Goal: Task Accomplishment & Management: Use online tool/utility

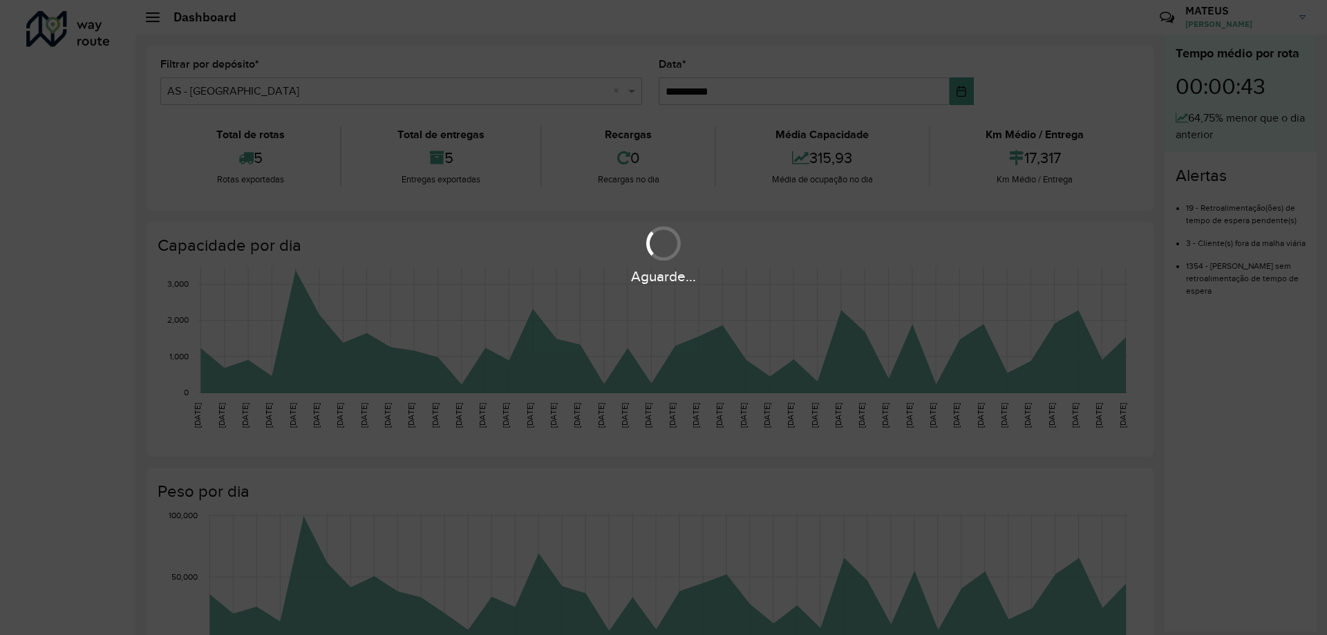
drag, startPoint x: 0, startPoint y: 0, endPoint x: 121, endPoint y: 347, distance: 367.6
click at [110, 348] on div "Aguarde..." at bounding box center [663, 317] width 1327 height 635
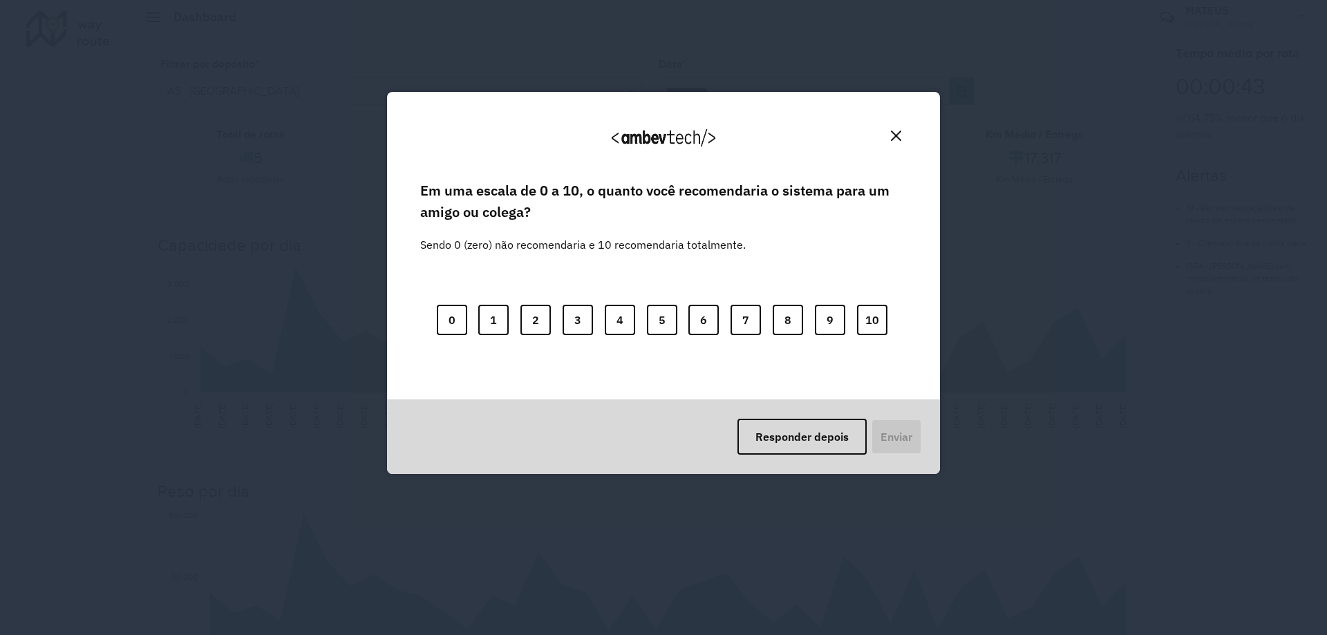
click at [893, 131] on button "Close" at bounding box center [896, 135] width 21 height 21
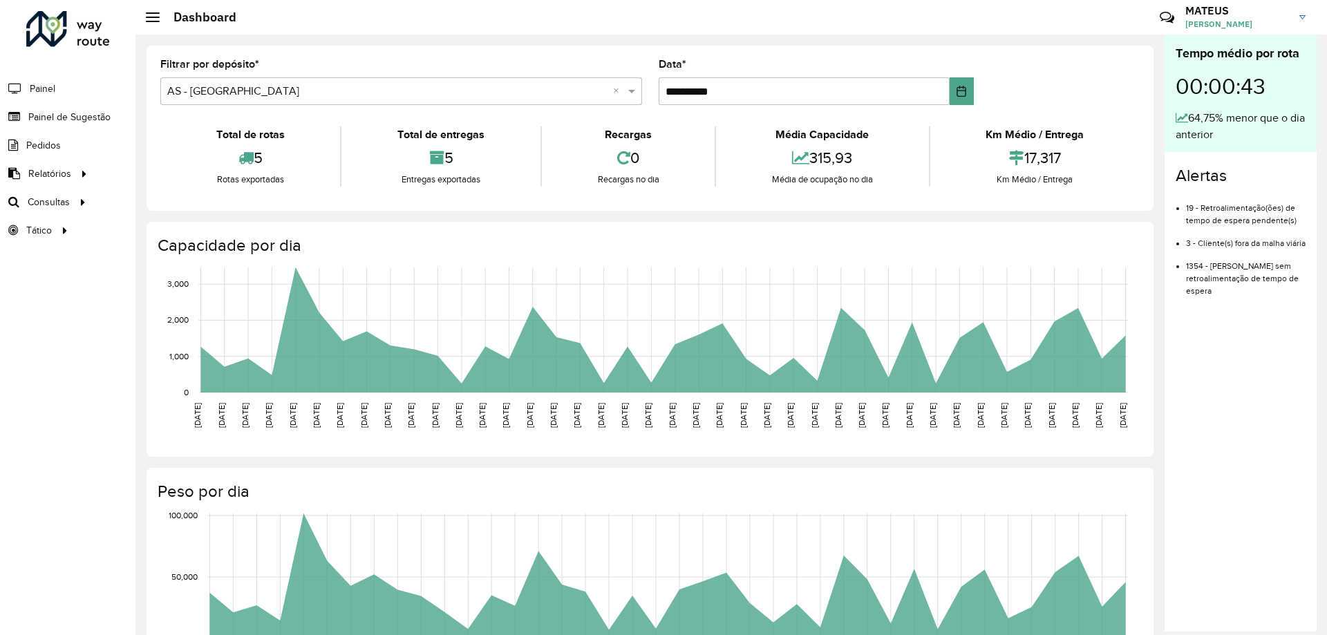
click at [315, 92] on input "text" at bounding box center [387, 92] width 440 height 17
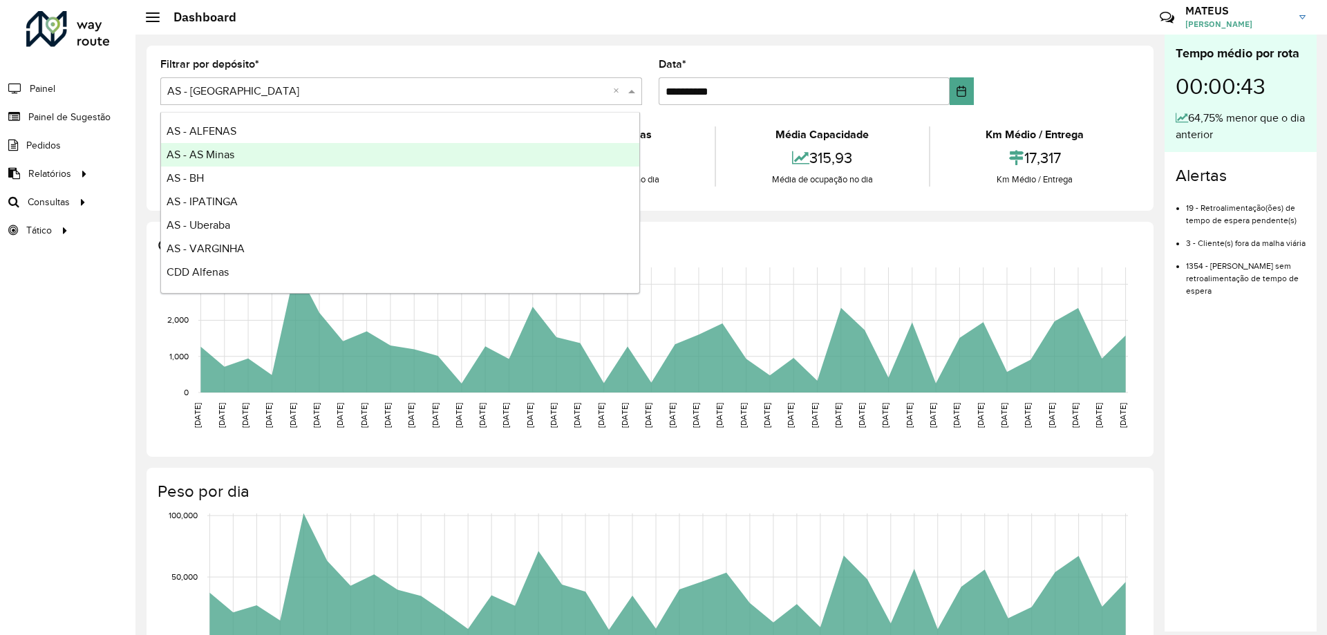
click at [293, 162] on div "AS - AS Minas" at bounding box center [400, 155] width 478 height 24
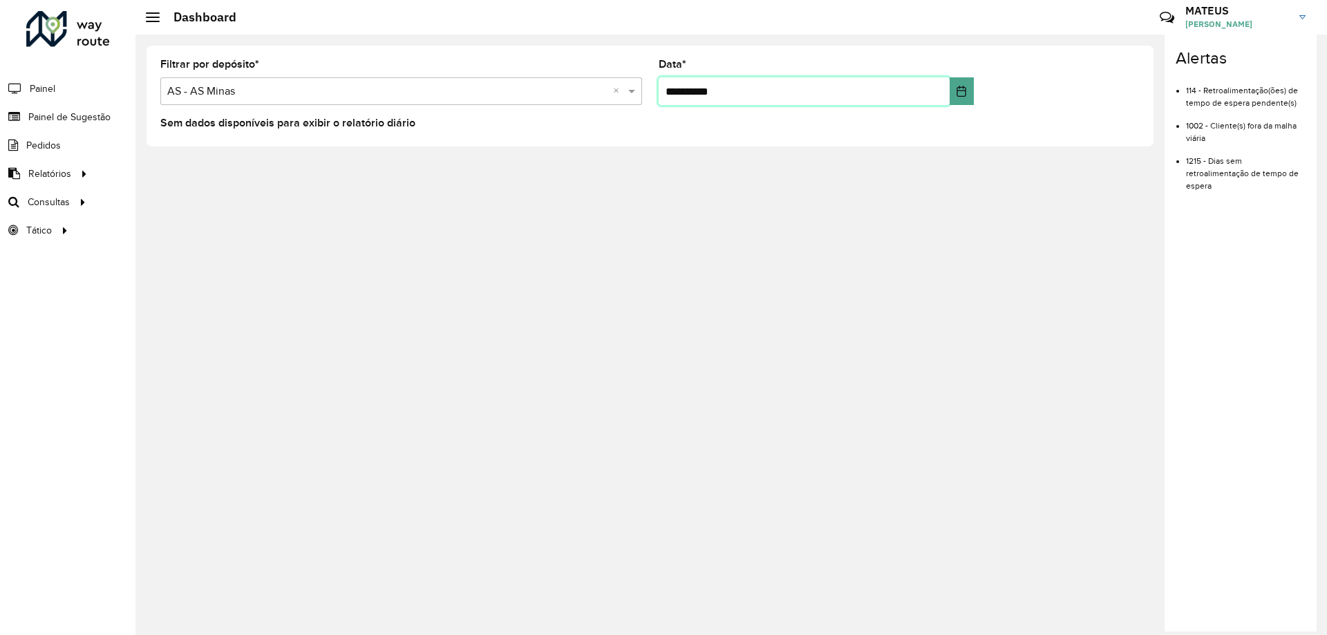
click at [868, 91] on input "**********" at bounding box center [805, 91] width 292 height 28
click at [154, 202] on link "Roteirização" at bounding box center [230, 202] width 169 height 28
click at [500, 81] on div "Selecione um depósito × AS - AS Minas ×" at bounding box center [401, 91] width 482 height 28
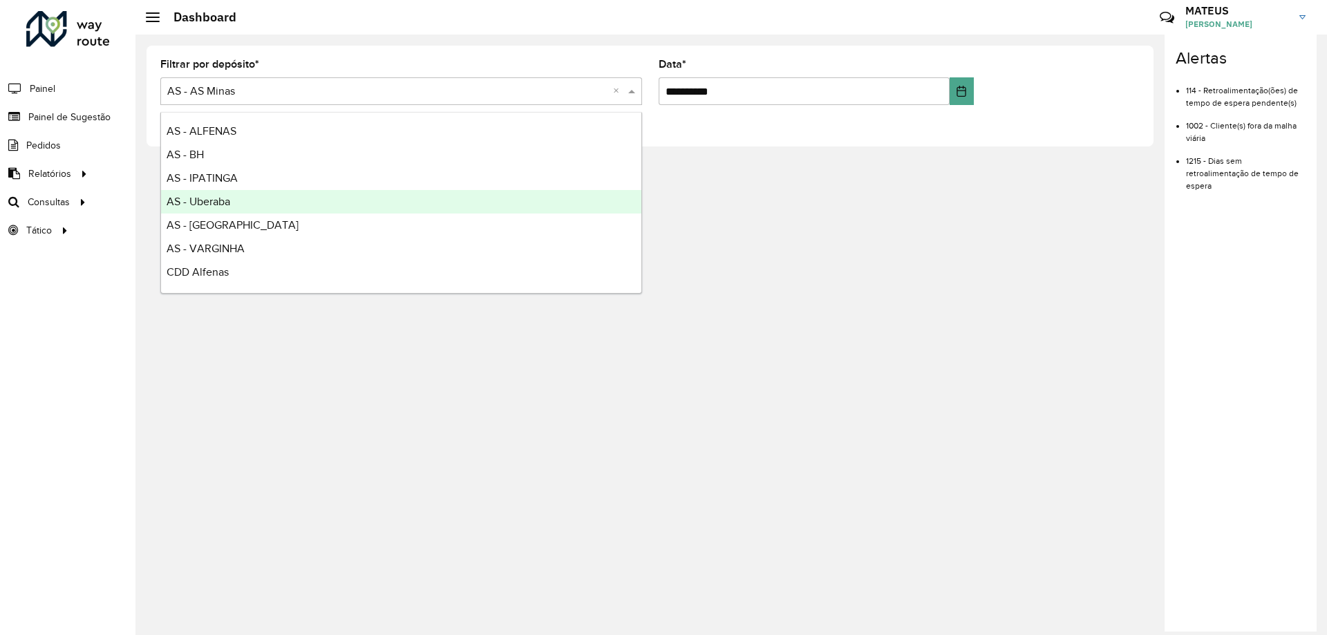
click at [230, 208] on div "AS - Uberaba" at bounding box center [401, 202] width 481 height 24
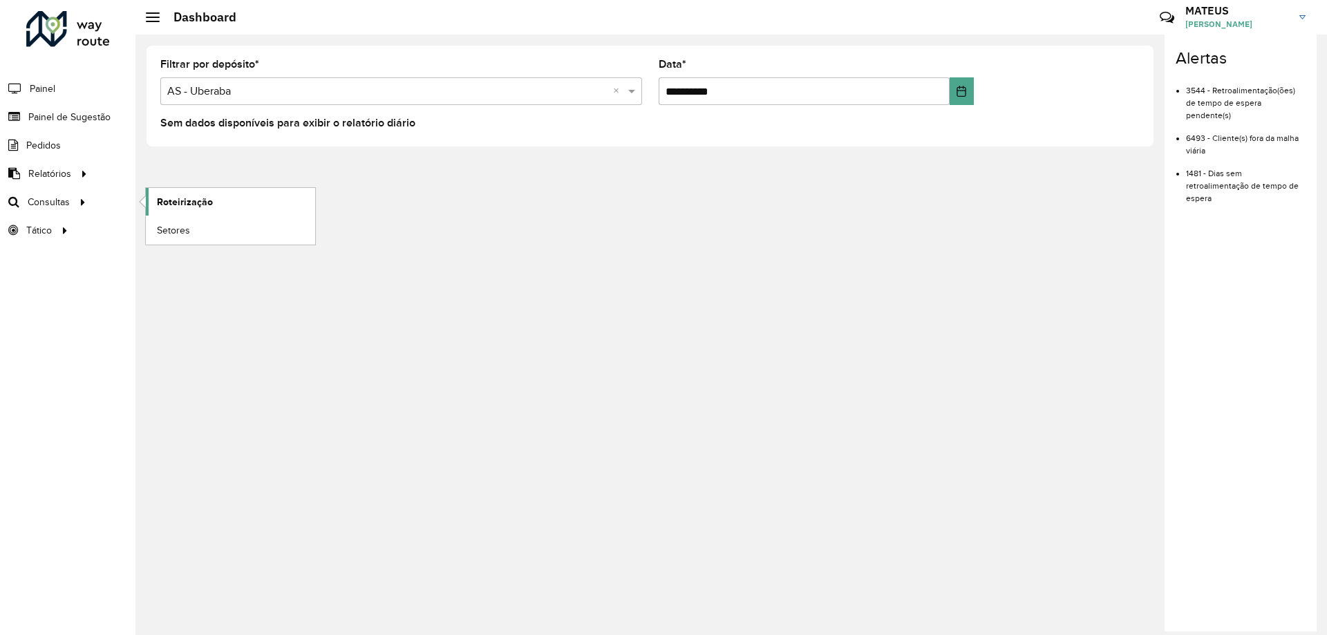
click at [153, 195] on link "Roteirização" at bounding box center [230, 202] width 169 height 28
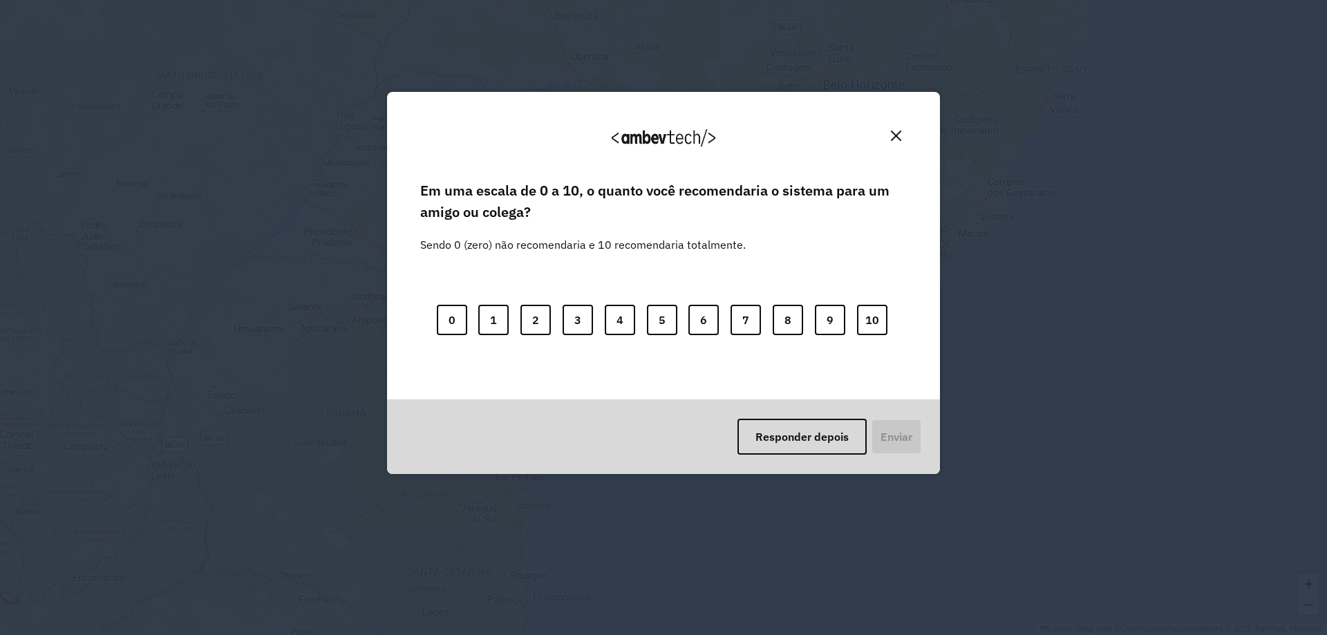
click at [891, 140] on img "Close" at bounding box center [896, 136] width 10 height 10
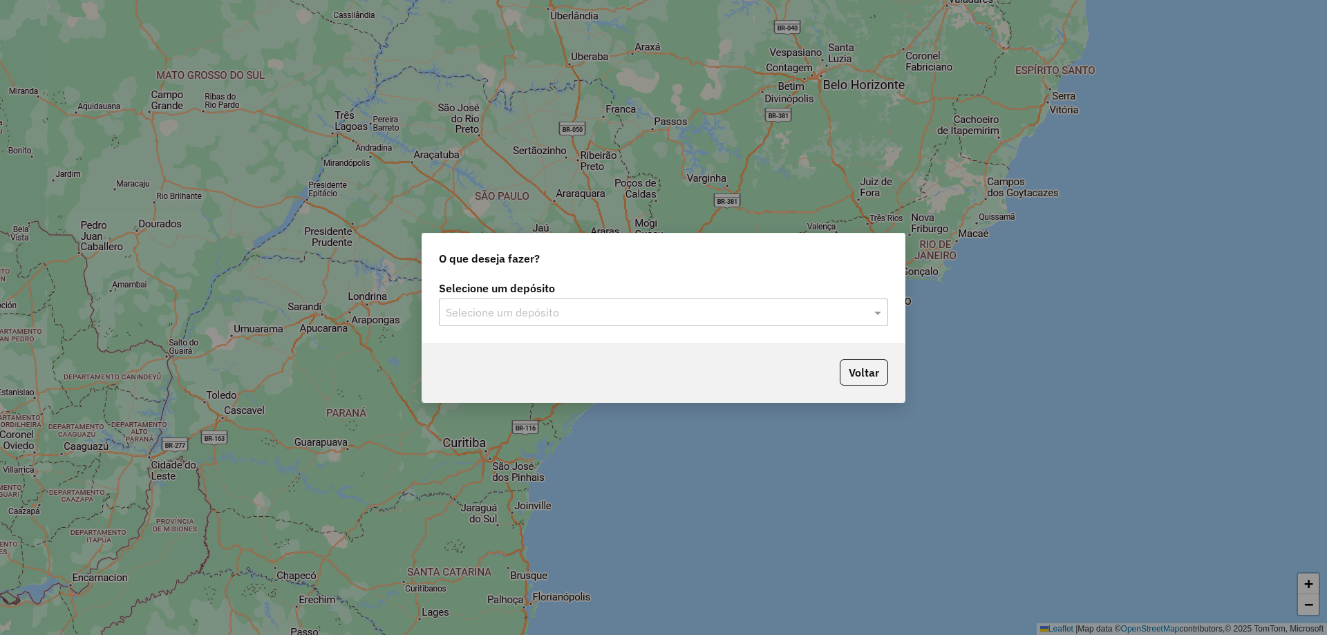
click at [678, 297] on div "Selecione um depósito Selecione um depósito" at bounding box center [663, 304] width 449 height 43
click at [675, 307] on input "text" at bounding box center [650, 313] width 408 height 17
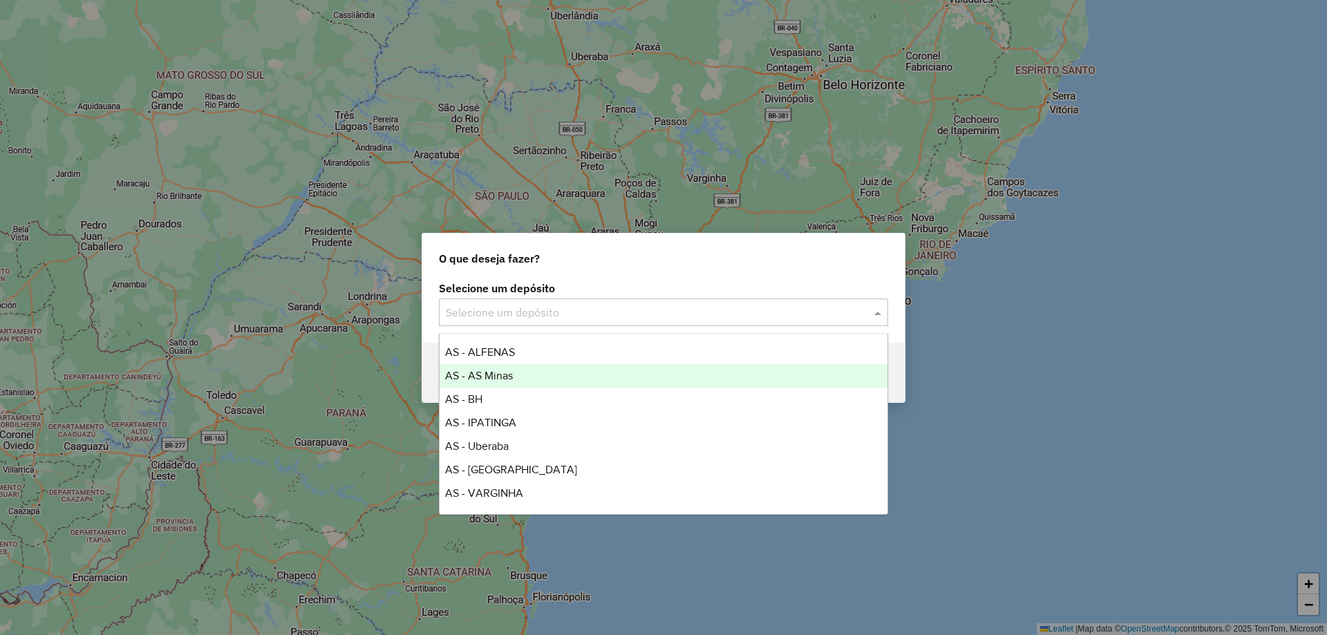
click at [543, 378] on div "AS - AS Minas" at bounding box center [664, 376] width 448 height 24
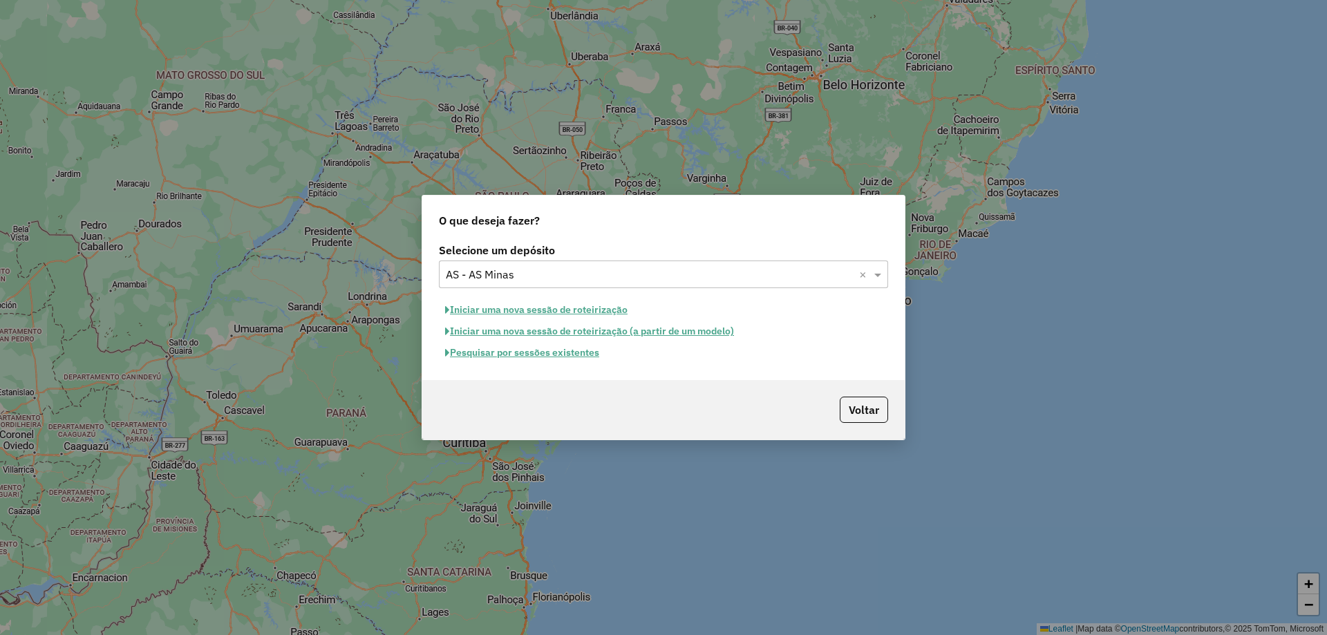
click at [593, 360] on button "Pesquisar por sessões existentes" at bounding box center [522, 352] width 167 height 21
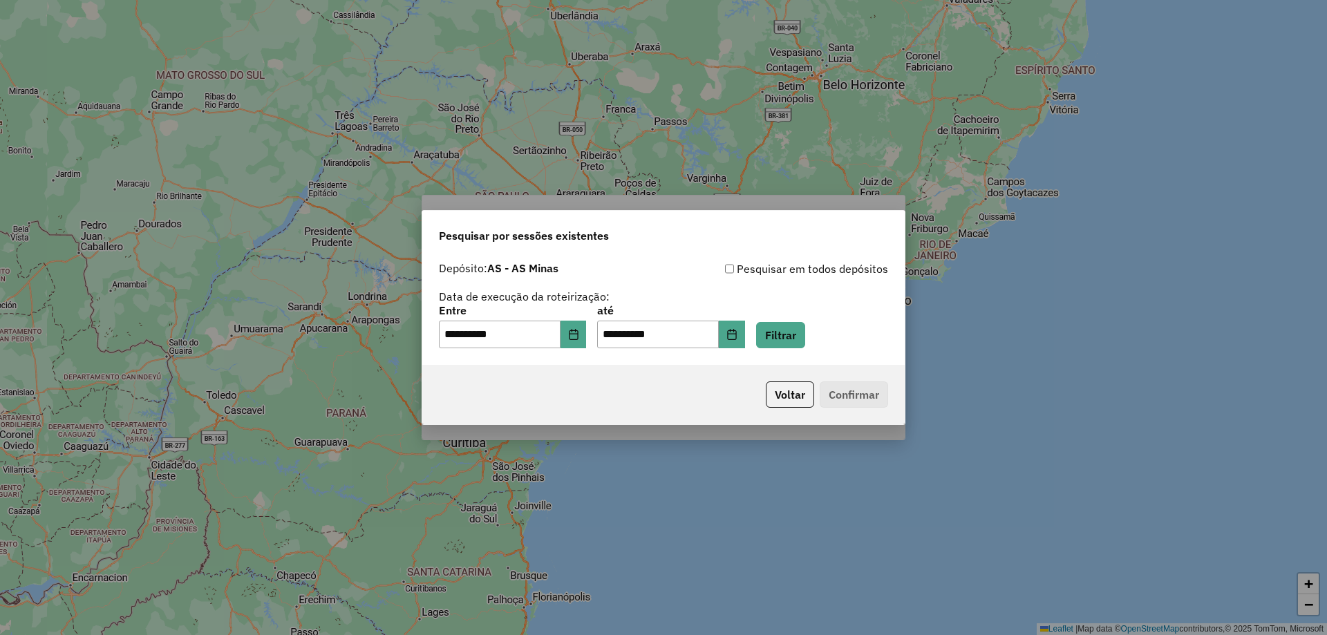
click at [593, 360] on div "**********" at bounding box center [664, 317] width 484 height 215
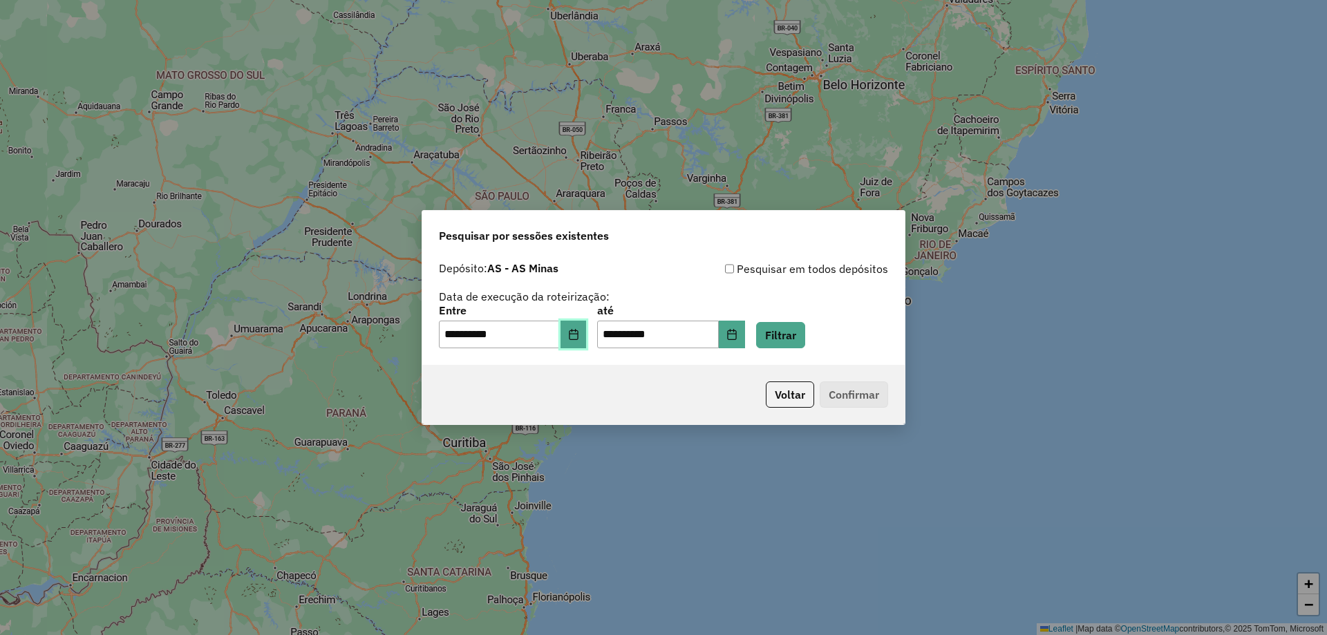
click at [578, 339] on icon "Choose Date" at bounding box center [573, 334] width 9 height 11
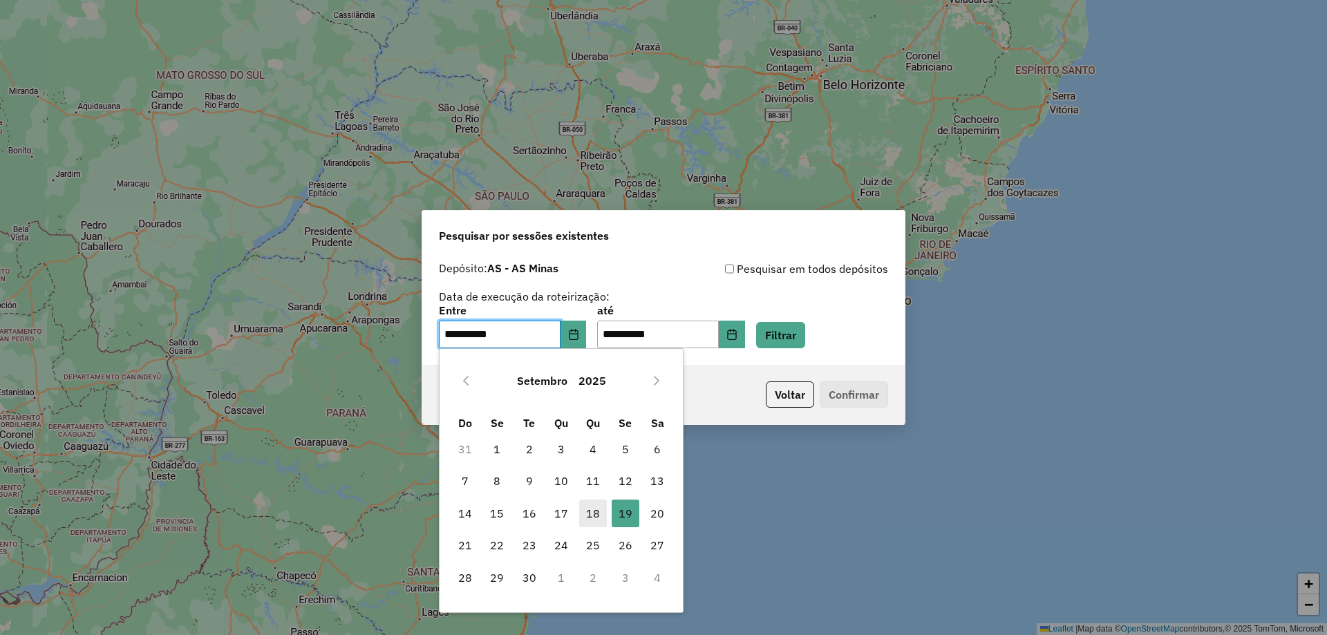
click at [591, 516] on span "18" at bounding box center [593, 514] width 28 height 28
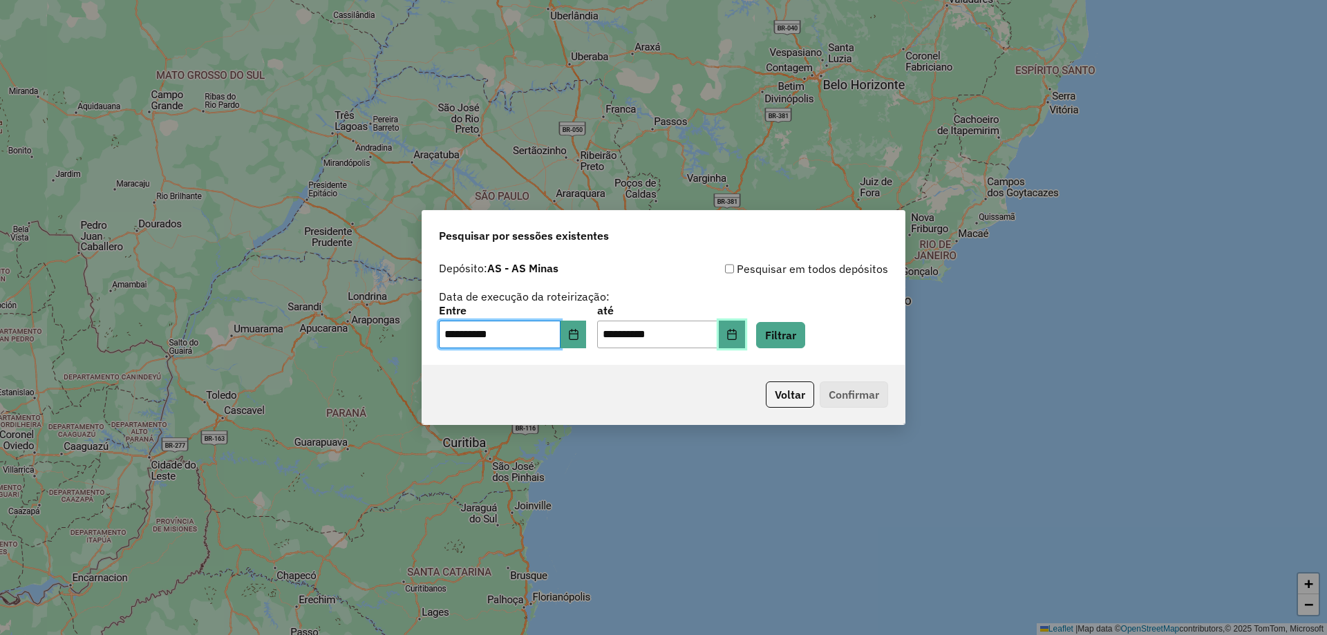
click at [744, 339] on button "Choose Date" at bounding box center [732, 335] width 26 height 28
click at [683, 294] on div "**********" at bounding box center [663, 305] width 449 height 88
click at [819, 351] on div "**********" at bounding box center [663, 310] width 483 height 110
click at [805, 347] on button "Filtrar" at bounding box center [780, 335] width 49 height 26
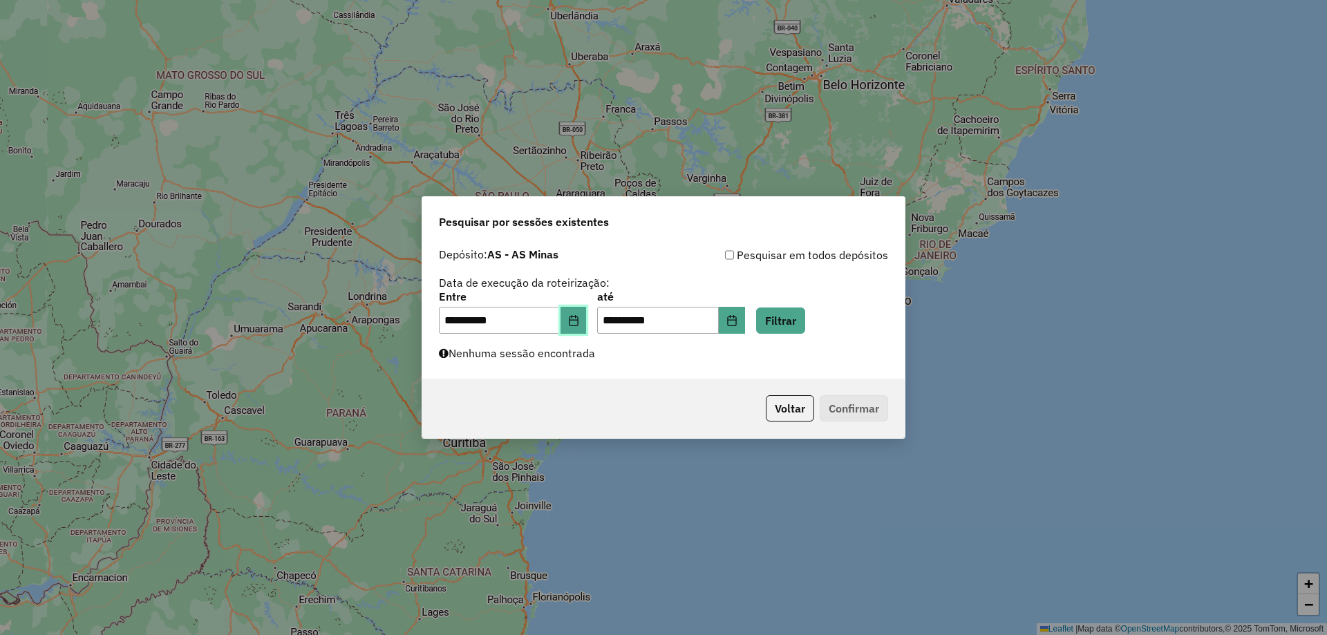
click at [579, 321] on icon "Choose Date" at bounding box center [573, 320] width 11 height 11
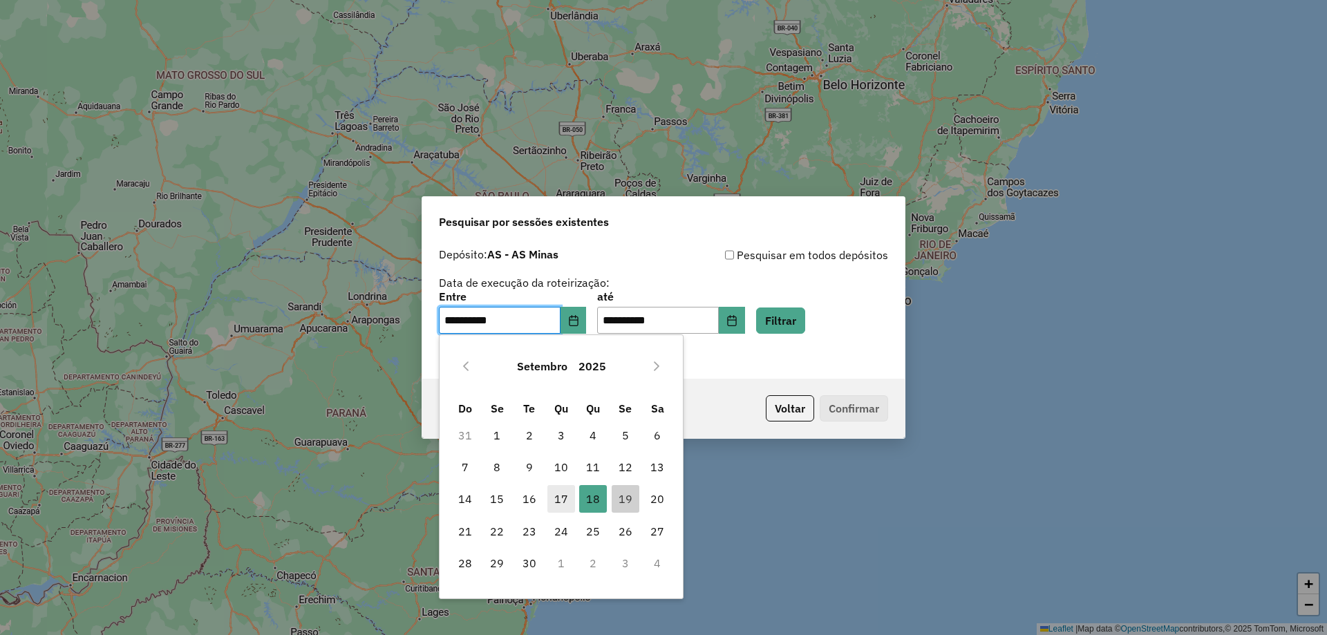
click at [566, 496] on span "17" at bounding box center [562, 499] width 28 height 28
type input "**********"
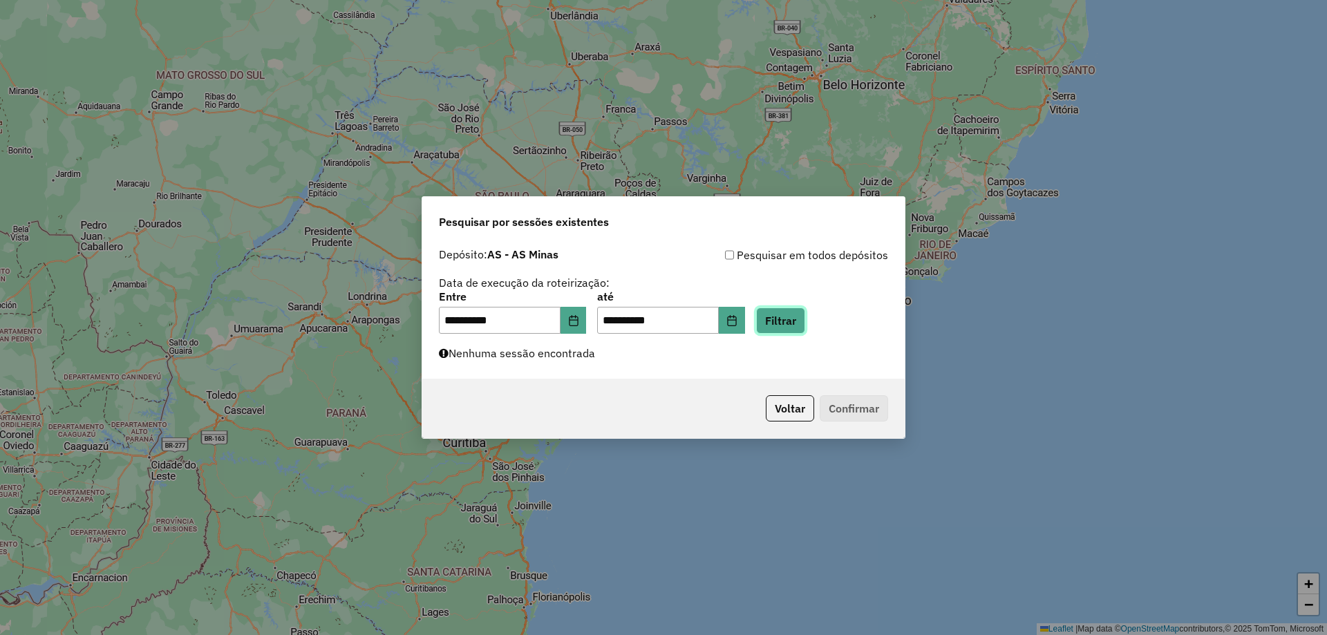
click at [805, 314] on button "Filtrar" at bounding box center [780, 321] width 49 height 26
click at [745, 325] on button "Choose Date" at bounding box center [732, 321] width 26 height 28
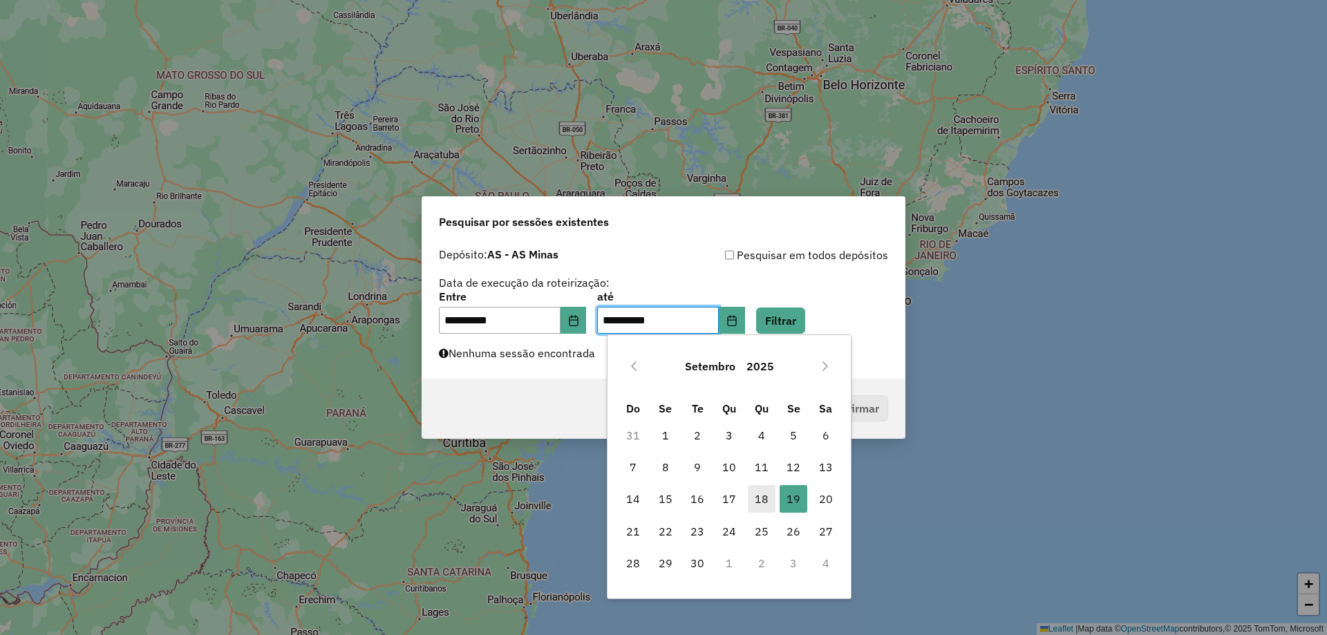
click at [748, 496] on span "18" at bounding box center [762, 499] width 28 height 28
type input "**********"
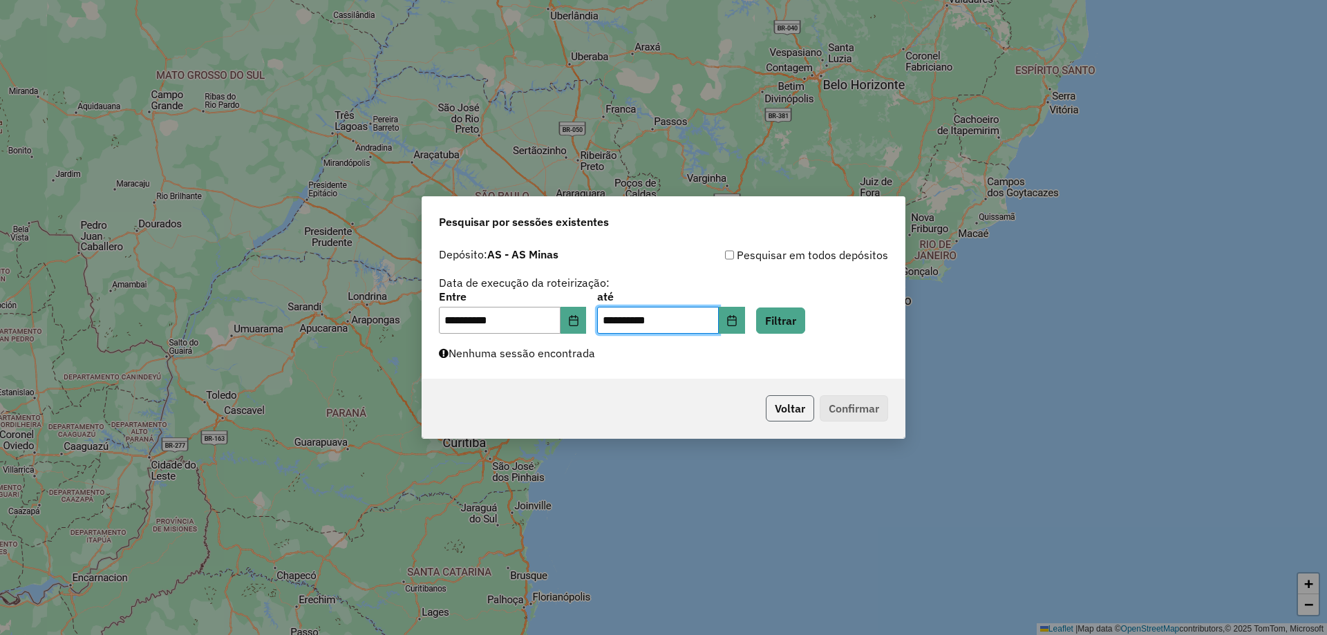
click at [790, 409] on button "Voltar" at bounding box center [790, 408] width 48 height 26
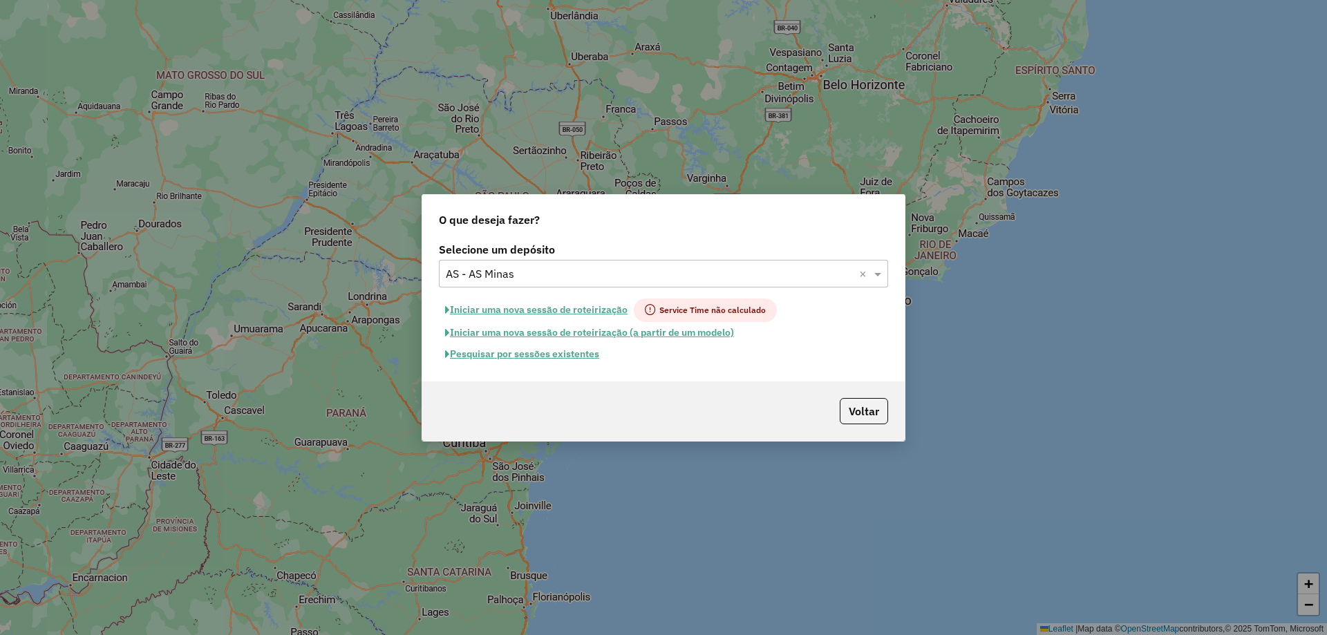
click at [555, 272] on input "text" at bounding box center [650, 274] width 408 height 17
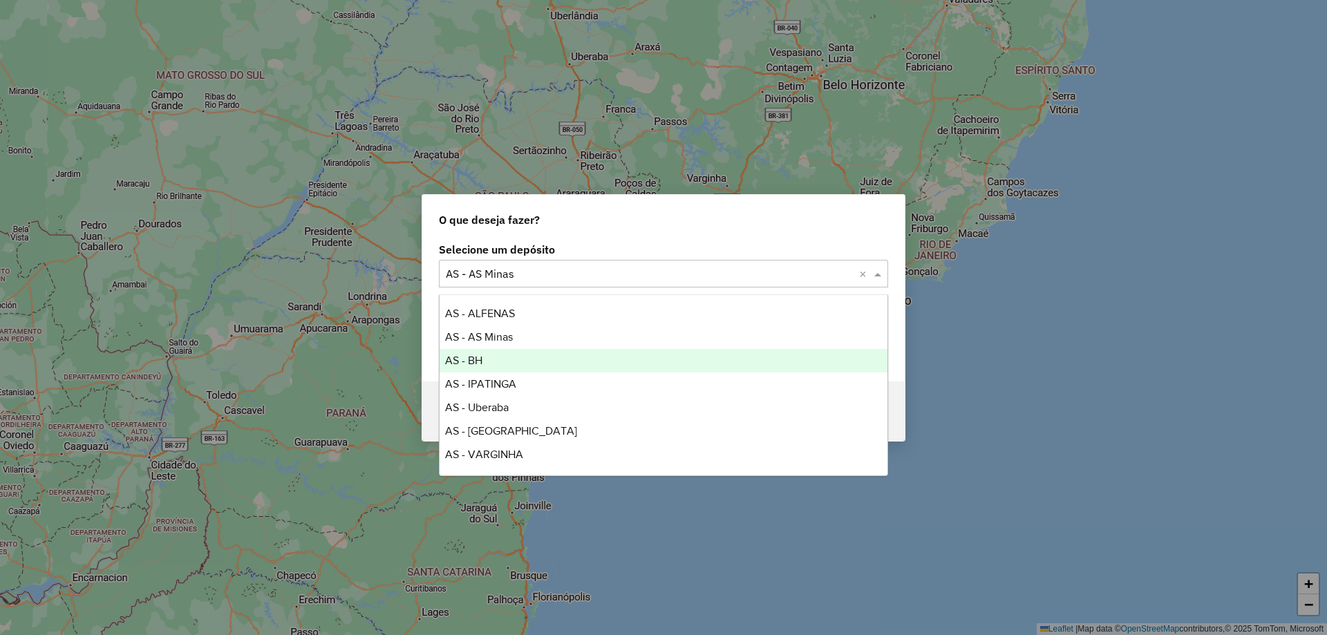
click at [549, 363] on div "AS - BH" at bounding box center [664, 361] width 448 height 24
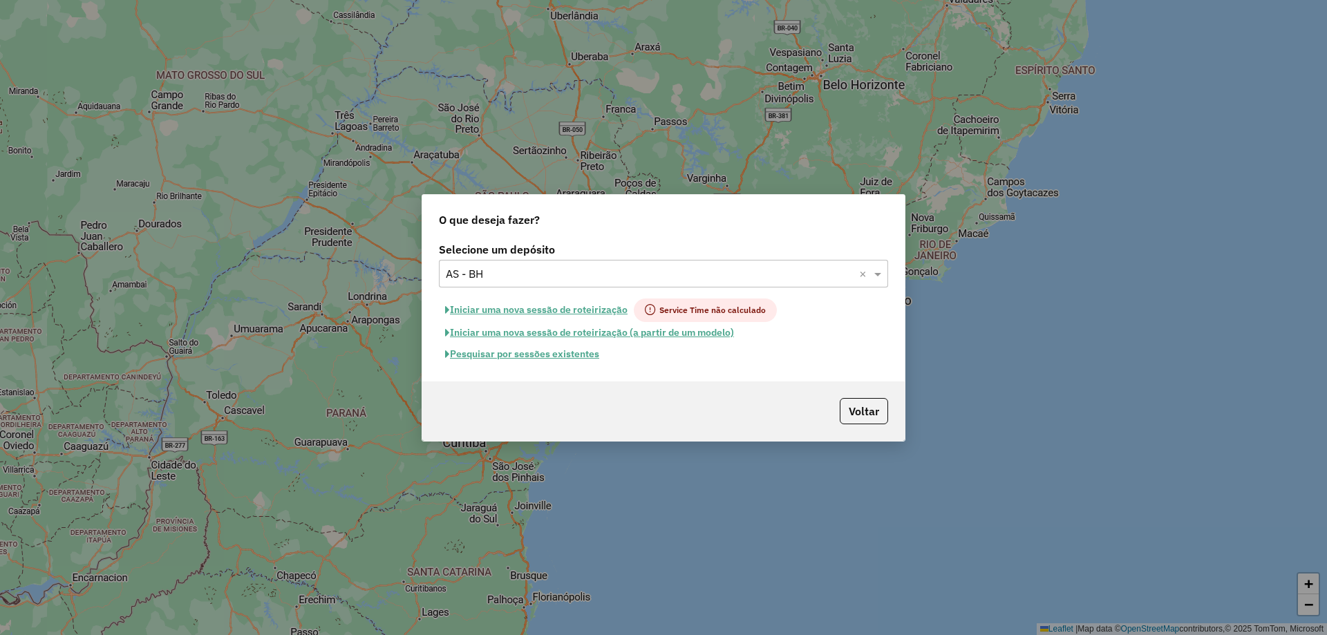
click at [517, 358] on button "Pesquisar por sessões existentes" at bounding box center [522, 354] width 167 height 21
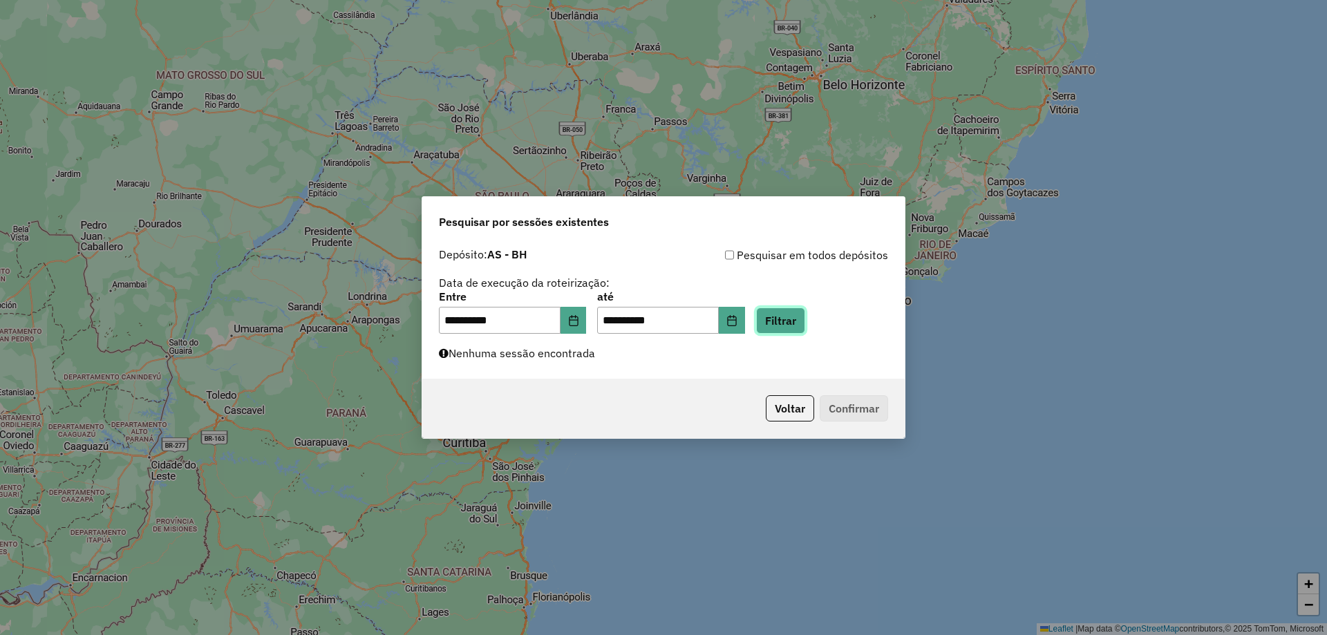
click at [805, 333] on button "Filtrar" at bounding box center [780, 321] width 49 height 26
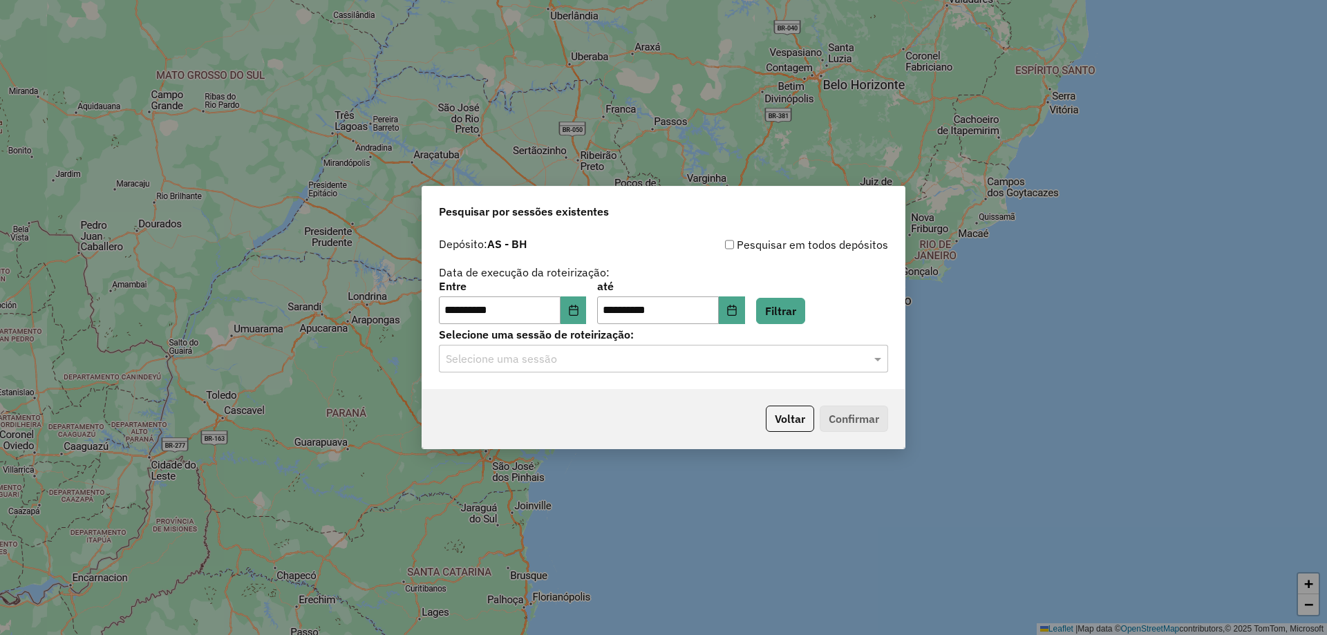
click at [498, 365] on input "text" at bounding box center [650, 359] width 408 height 17
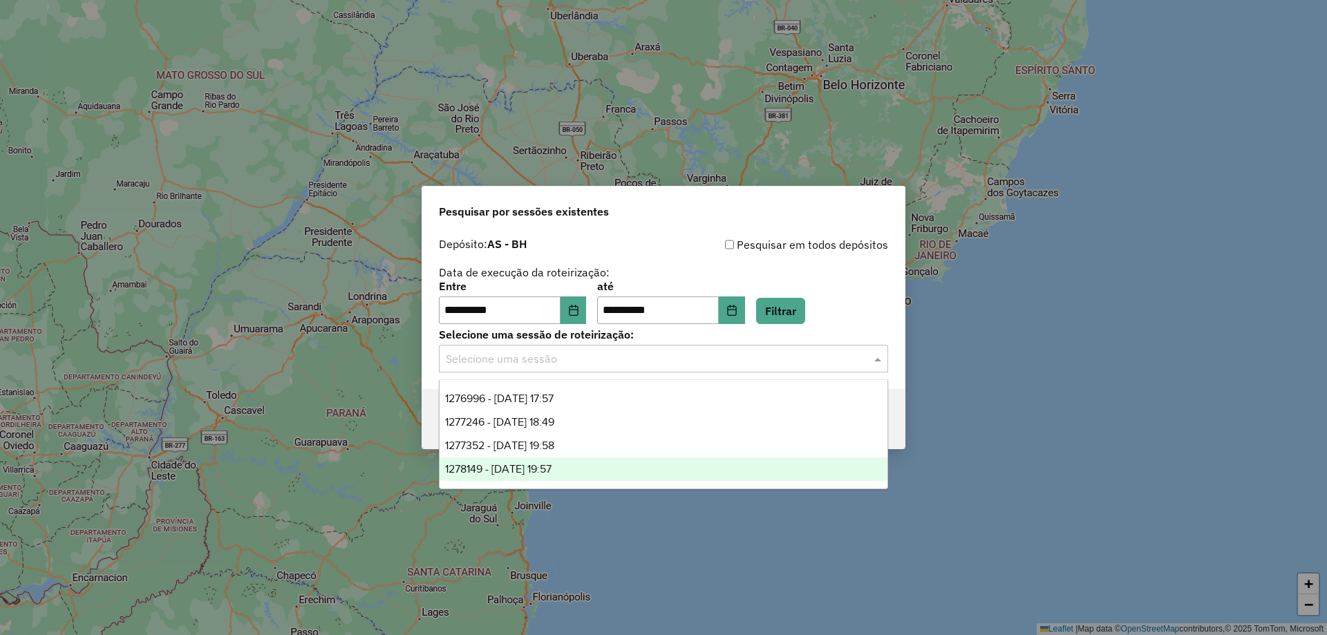
click at [539, 473] on span "1278149 - 18/09/2025 19:57" at bounding box center [498, 469] width 106 height 12
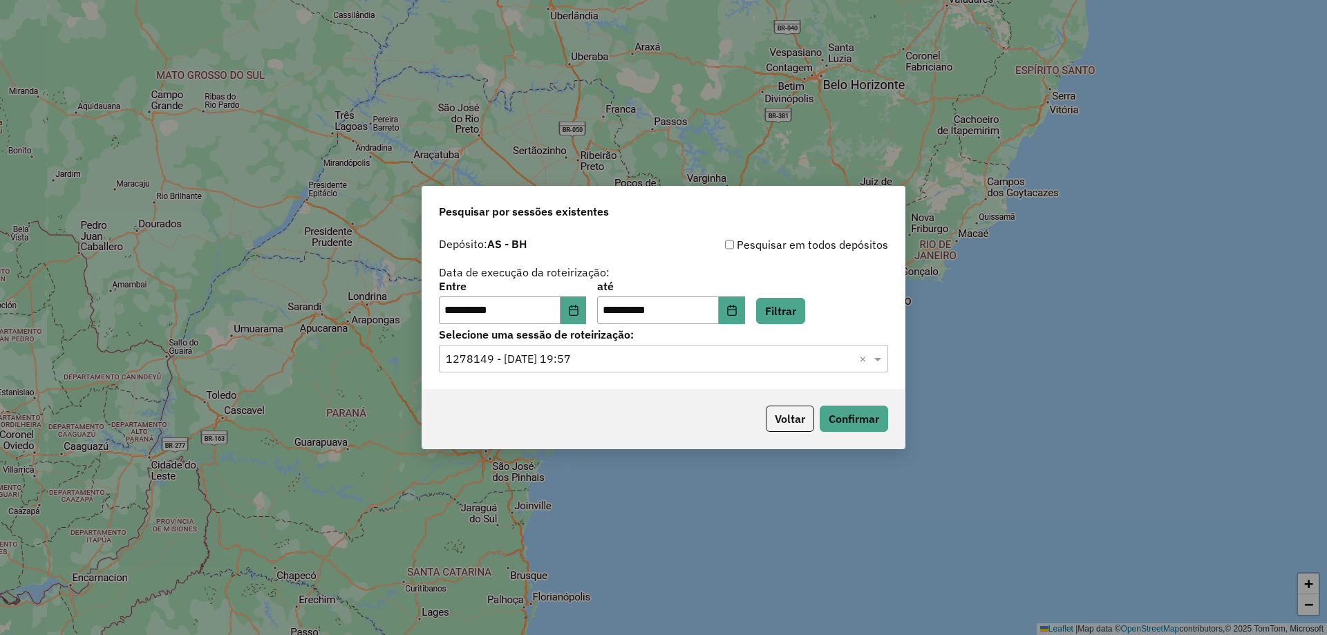
click at [902, 414] on div "Voltar Confirmar" at bounding box center [663, 418] width 483 height 59
click at [889, 417] on div "Voltar Confirmar" at bounding box center [663, 418] width 483 height 59
click at [879, 417] on button "Confirmar" at bounding box center [854, 419] width 68 height 26
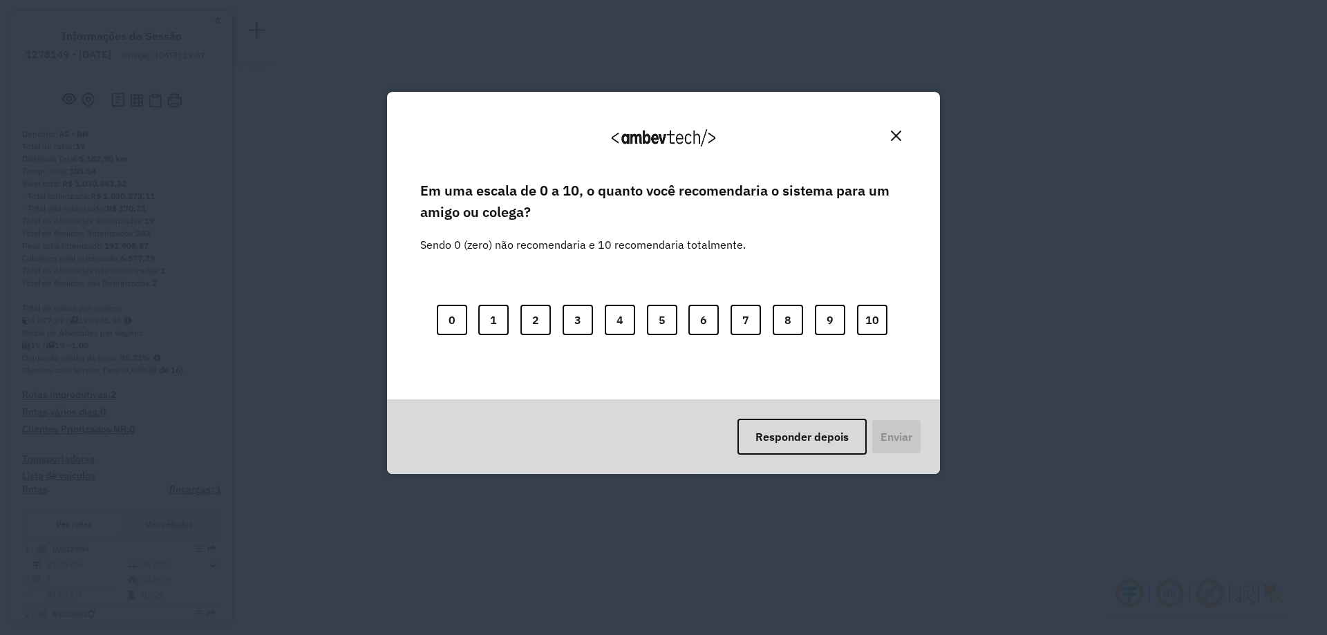
click at [893, 131] on img "Close" at bounding box center [896, 136] width 10 height 10
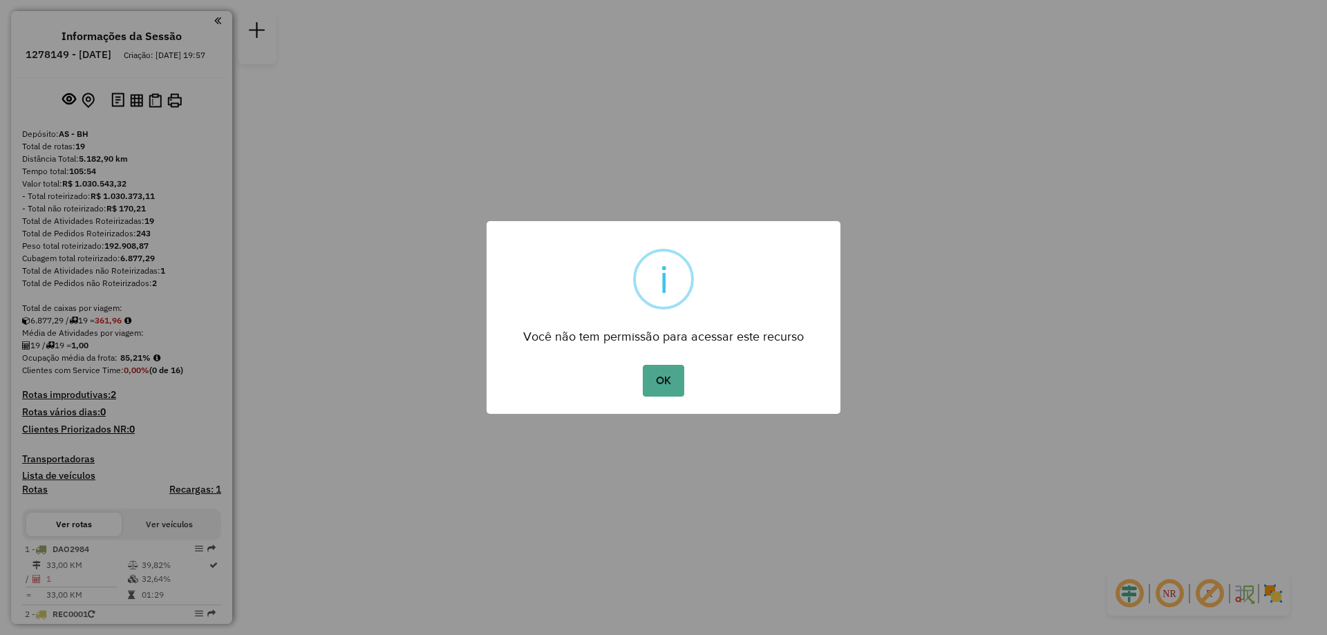
click at [601, 404] on div "× i Você não tem permissão para acessar este recurso OK No Cancel" at bounding box center [664, 317] width 354 height 193
click at [652, 387] on button "OK" at bounding box center [663, 381] width 41 height 32
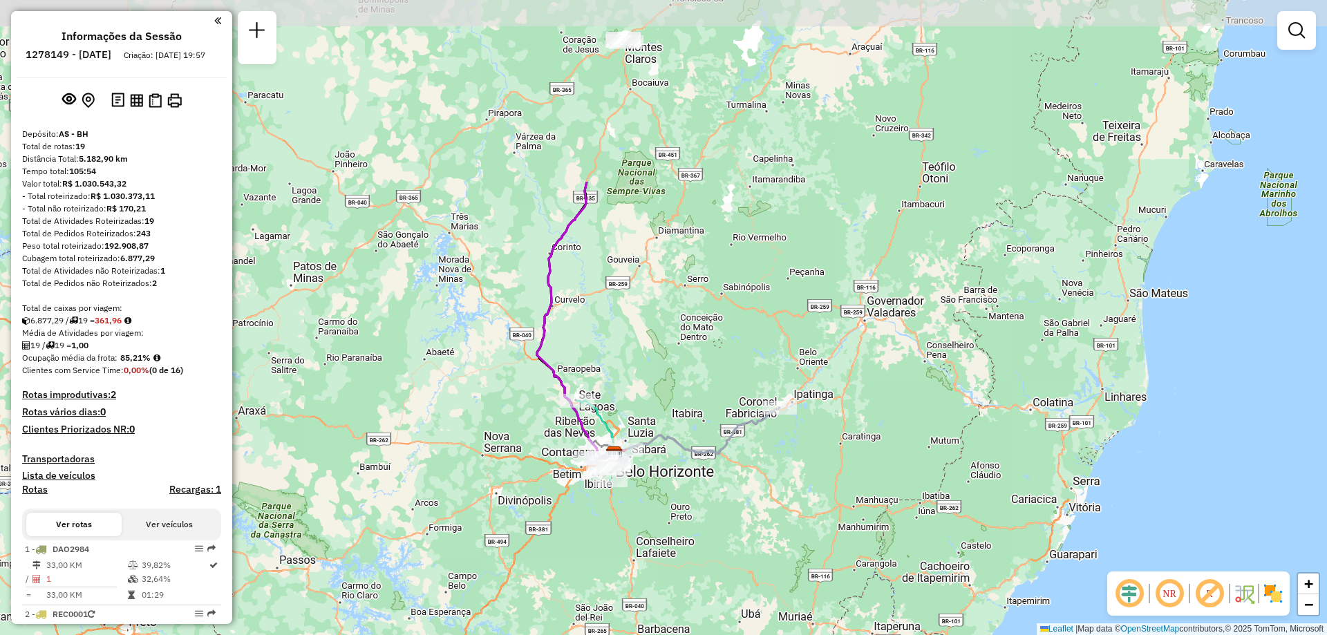
drag, startPoint x: 608, startPoint y: 139, endPoint x: 600, endPoint y: 384, distance: 245.6
click at [600, 384] on div "Janela de atendimento Grade de atendimento Capacidade Transportadoras Veículos …" at bounding box center [663, 317] width 1327 height 635
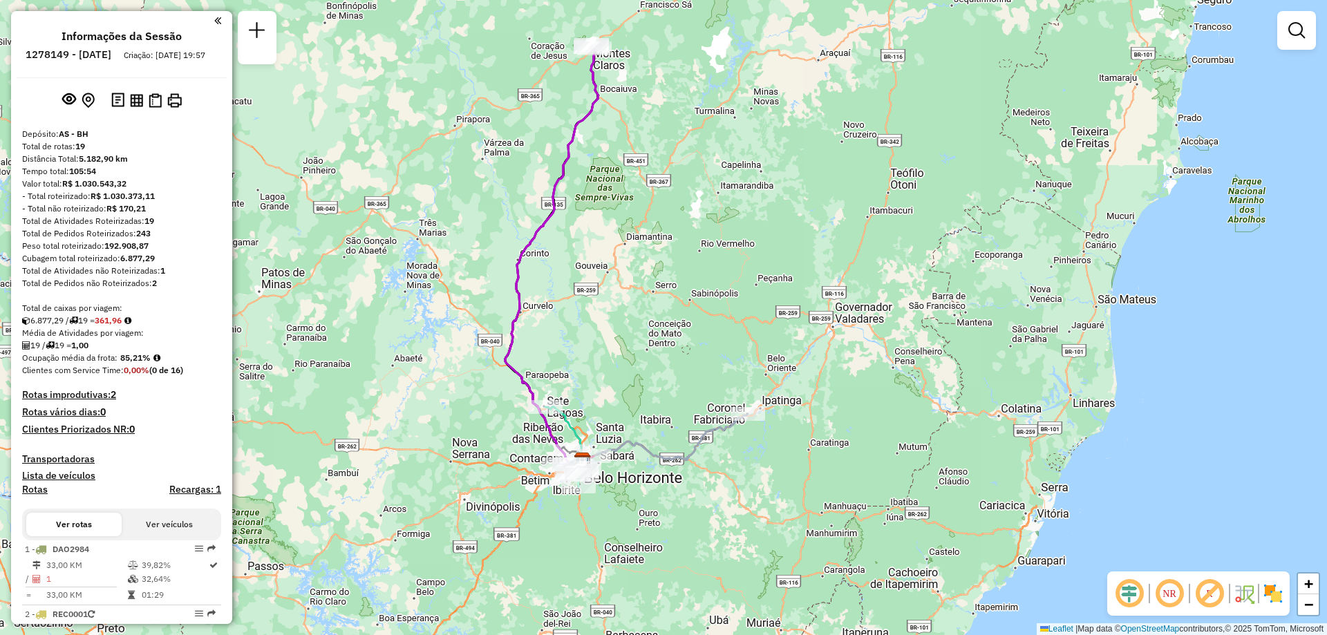
drag, startPoint x: 700, startPoint y: 277, endPoint x: 669, endPoint y: 283, distance: 32.4
click at [669, 283] on div "Janela de atendimento Grade de atendimento Capacidade Transportadoras Veículos …" at bounding box center [663, 317] width 1327 height 635
click at [308, 268] on div "Janela de atendimento Grade de atendimento Capacidade Transportadoras Veículos …" at bounding box center [663, 317] width 1327 height 635
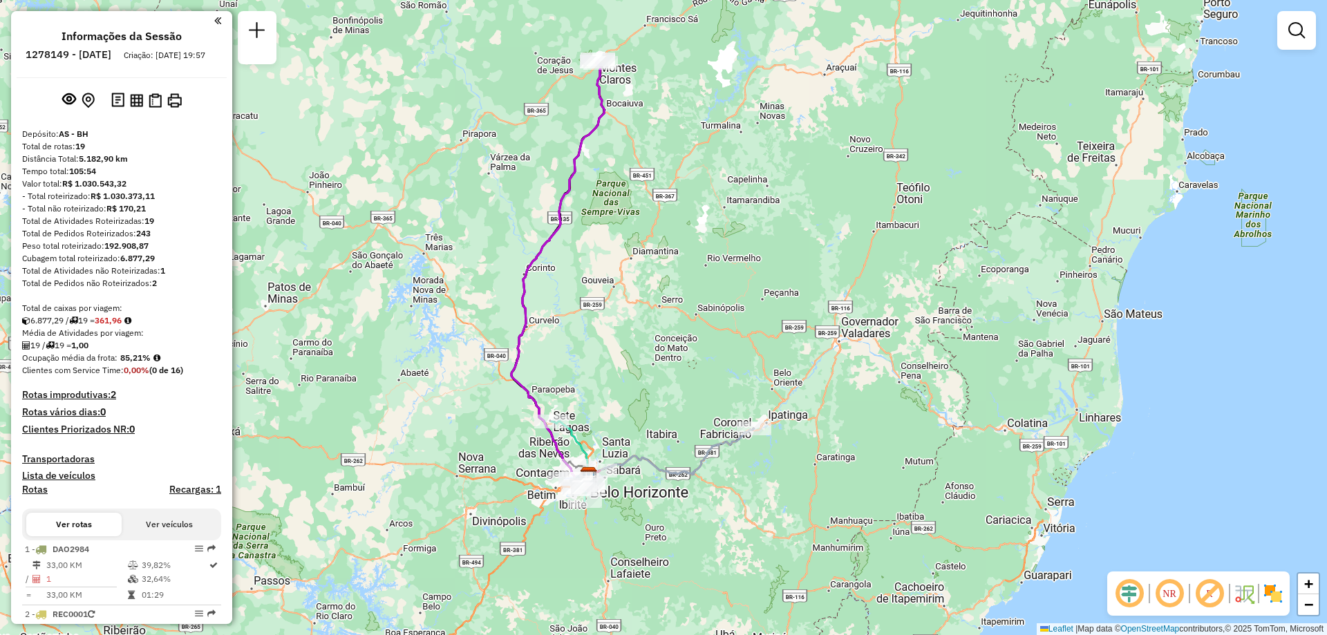
drag, startPoint x: 929, startPoint y: 286, endPoint x: 934, endPoint y: 301, distance: 16.0
click at [934, 301] on div "Janela de atendimento Grade de atendimento Capacidade Transportadoras Veículos …" at bounding box center [663, 317] width 1327 height 635
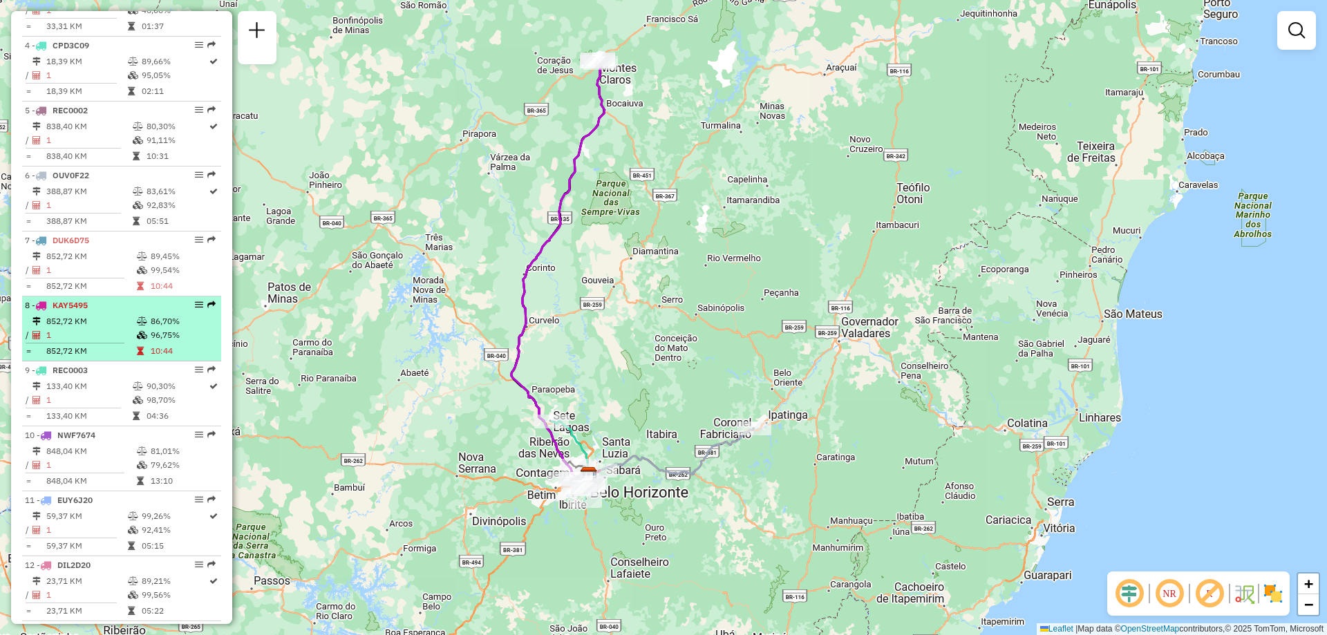
click at [112, 342] on td "1" at bounding box center [91, 335] width 91 height 14
select select "**********"
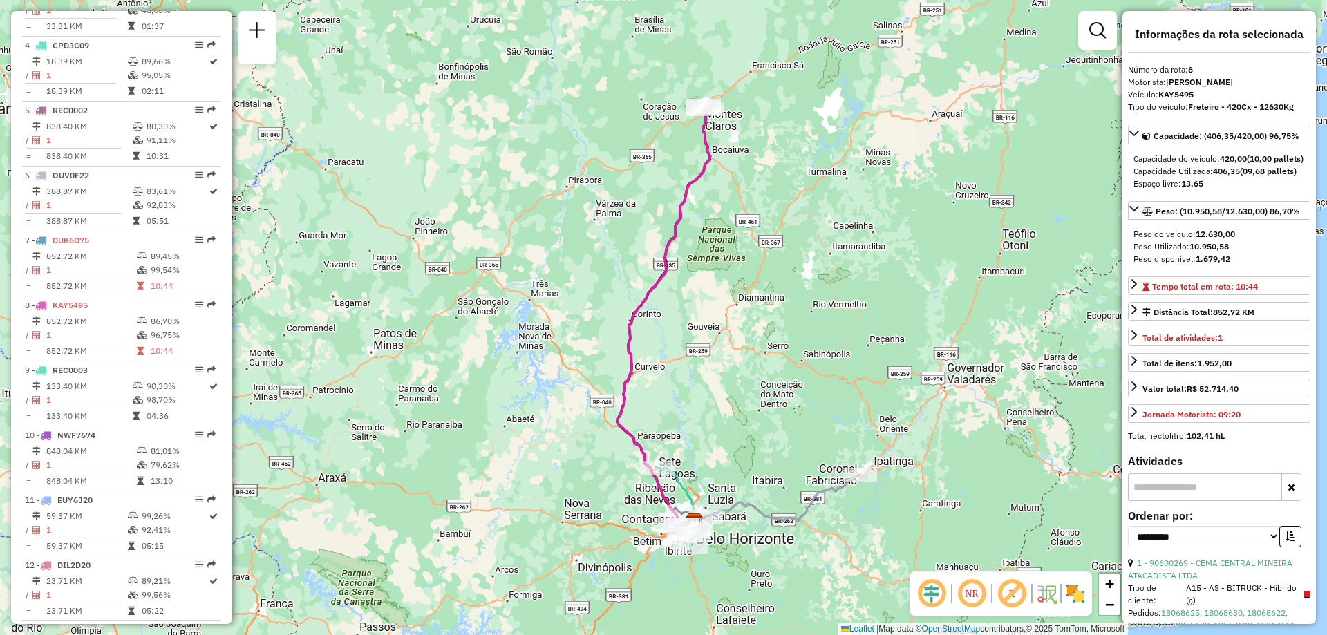
drag, startPoint x: 112, startPoint y: 342, endPoint x: 653, endPoint y: 279, distance: 544.2
click at [653, 279] on icon at bounding box center [663, 318] width 93 height 424
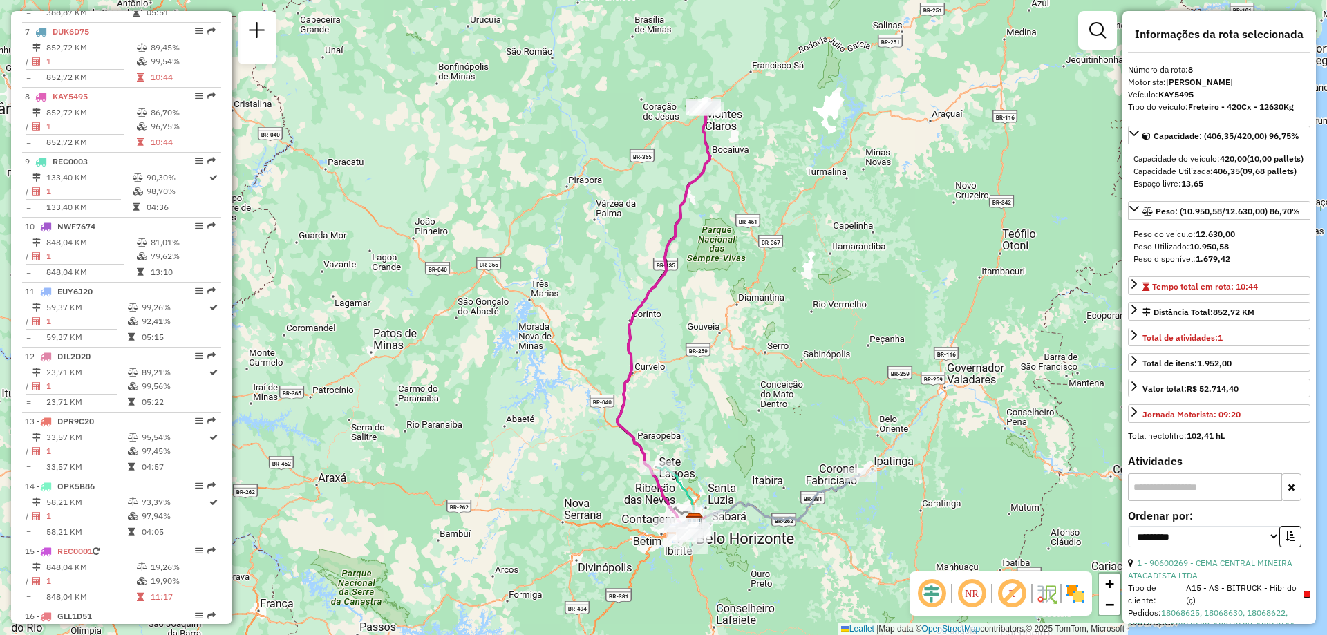
scroll to position [997, 0]
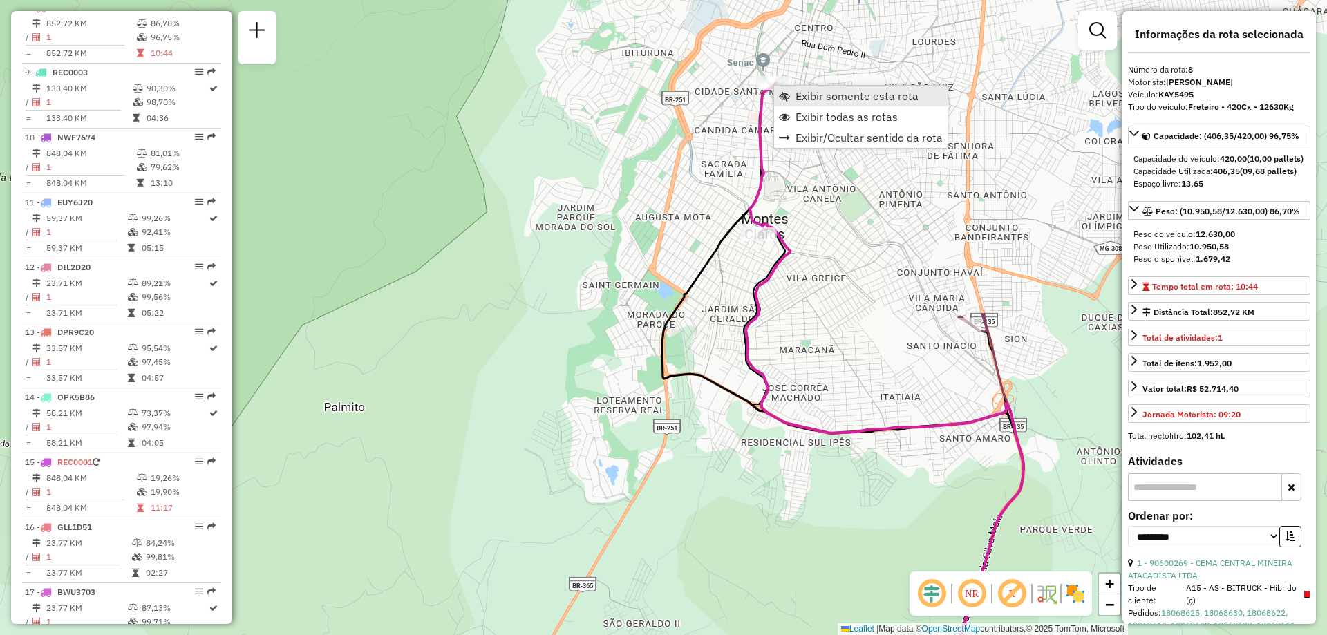
click at [783, 92] on span "Exibir somente esta rota" at bounding box center [784, 96] width 11 height 11
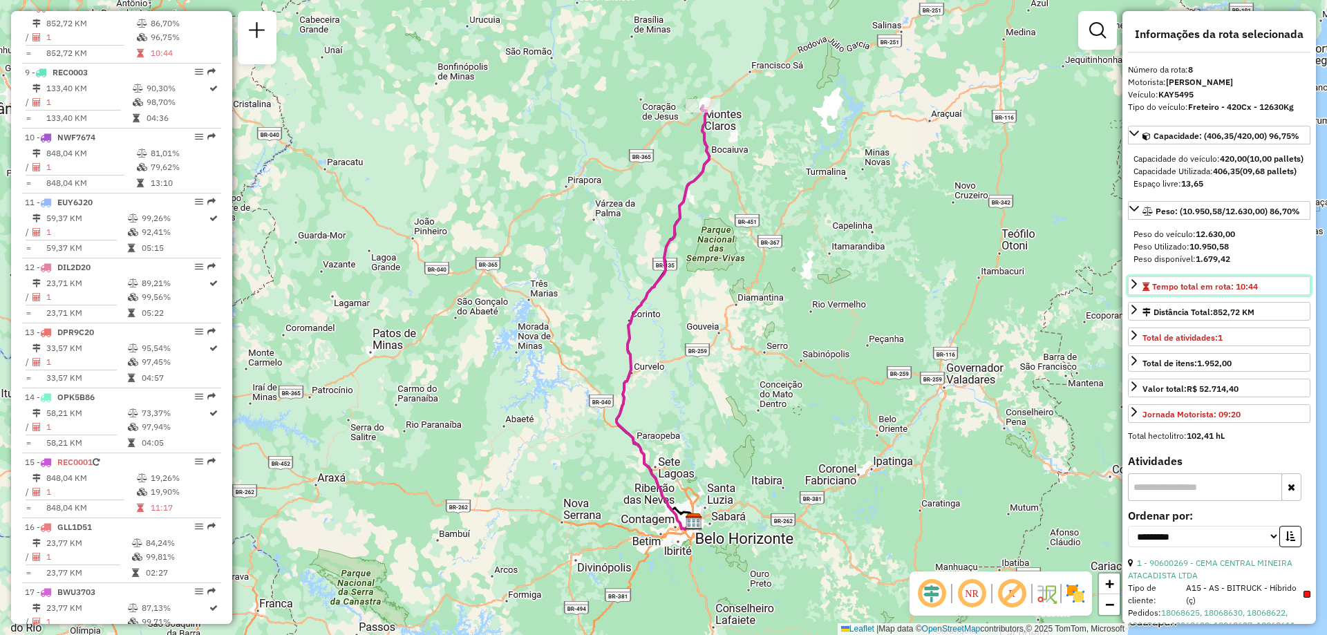
click at [1151, 293] on div "Tempo total em rota: 10:44" at bounding box center [1200, 287] width 115 height 12
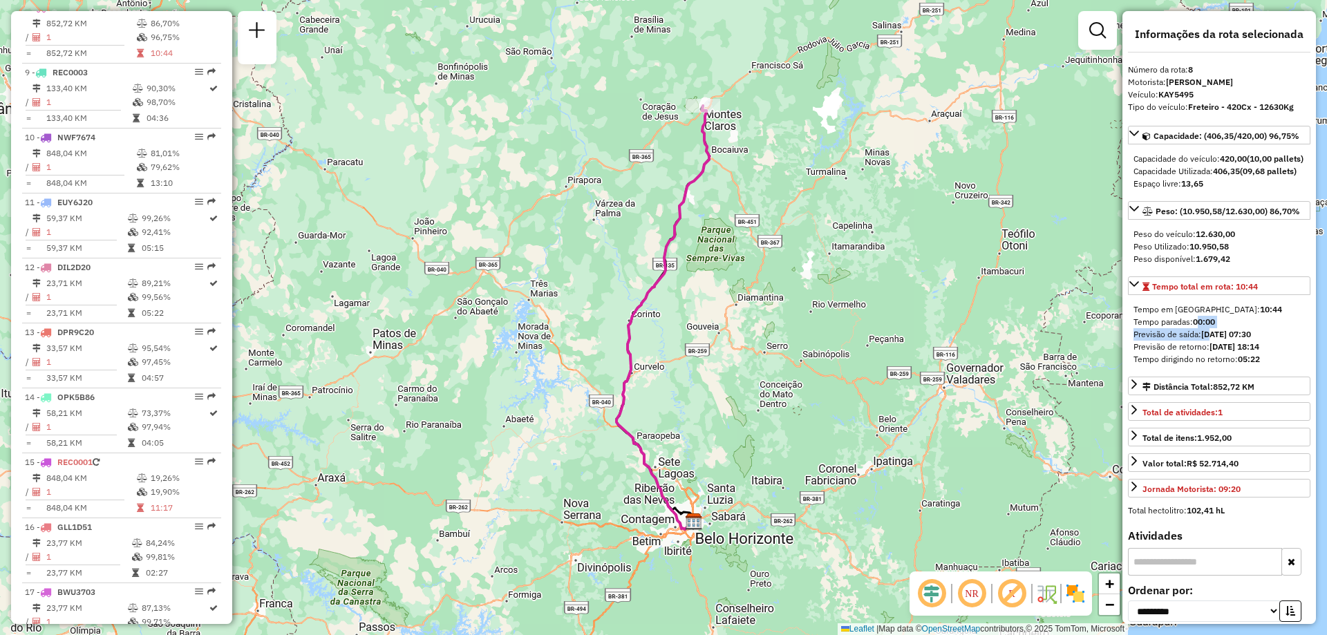
drag, startPoint x: 1201, startPoint y: 353, endPoint x: 1218, endPoint y: 362, distance: 18.9
click at [1217, 362] on div "Tempo em rota: 10:44 Tempo paradas: 00:00 Previsão de saída: [DATE] 07:30 Previ…" at bounding box center [1219, 334] width 183 height 73
click at [1218, 339] on strong "[DATE] 07:30" at bounding box center [1227, 334] width 50 height 10
drag, startPoint x: 1222, startPoint y: 366, endPoint x: 1268, endPoint y: 371, distance: 46.7
click at [1268, 353] on div "Previsão de retorno: [DATE] 18:14" at bounding box center [1219, 347] width 171 height 12
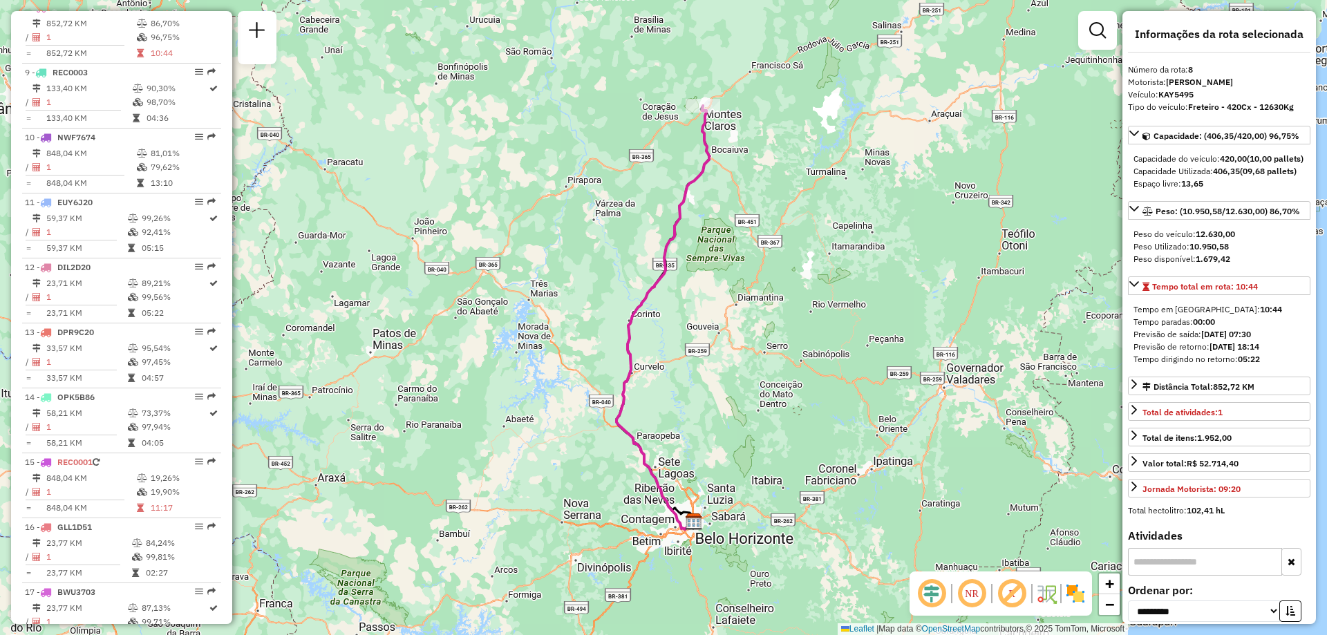
click at [1260, 352] on strong "[DATE] 18:14" at bounding box center [1235, 347] width 50 height 10
drag, startPoint x: 1256, startPoint y: 373, endPoint x: 1238, endPoint y: 357, distance: 24.0
click at [1238, 357] on div "Tempo em rota: 10:44 Tempo paradas: 00:00 Previsão de saída: [DATE] 07:30 Previ…" at bounding box center [1219, 334] width 183 height 73
click at [1238, 339] on strong "[DATE] 07:30" at bounding box center [1227, 334] width 50 height 10
drag, startPoint x: 1200, startPoint y: 339, endPoint x: 1219, endPoint y: 339, distance: 19.4
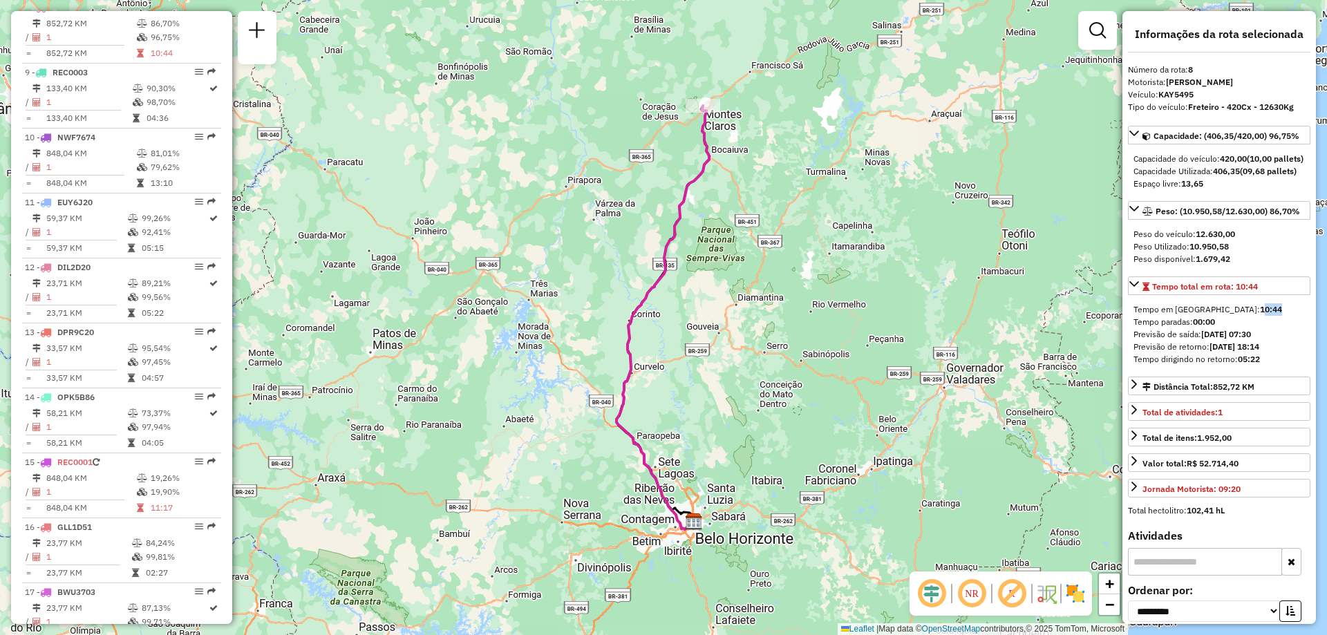
click at [1219, 316] on div "Tempo em [GEOGRAPHIC_DATA]: 10:44" at bounding box center [1219, 310] width 171 height 12
drag, startPoint x: 1229, startPoint y: 385, endPoint x: 1258, endPoint y: 386, distance: 28.4
click at [1258, 366] on div "Tempo dirigindo no retorno: 05:22" at bounding box center [1219, 359] width 171 height 12
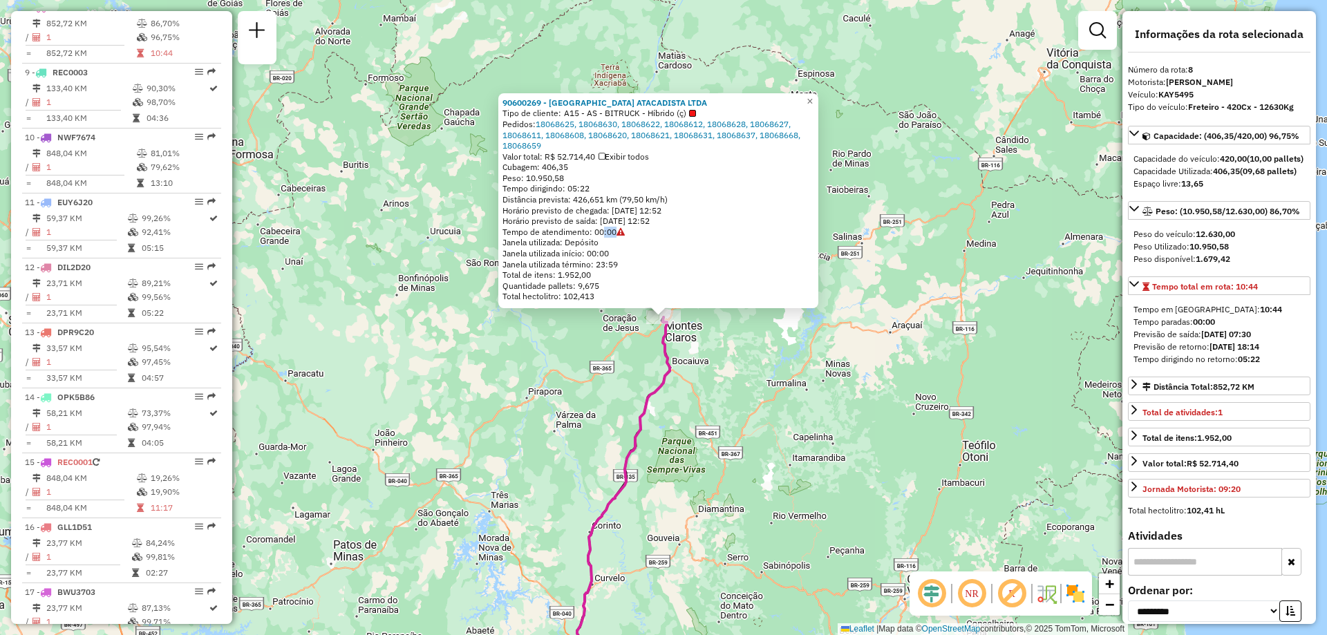
click at [641, 232] on div "90600269 - CEMA CENTRAL MINEIRA ATACADISTA LTDA Tipo de cliente: A15 - AS - BIT…" at bounding box center [659, 199] width 312 height 205
click at [813, 95] on span "×" at bounding box center [810, 101] width 6 height 12
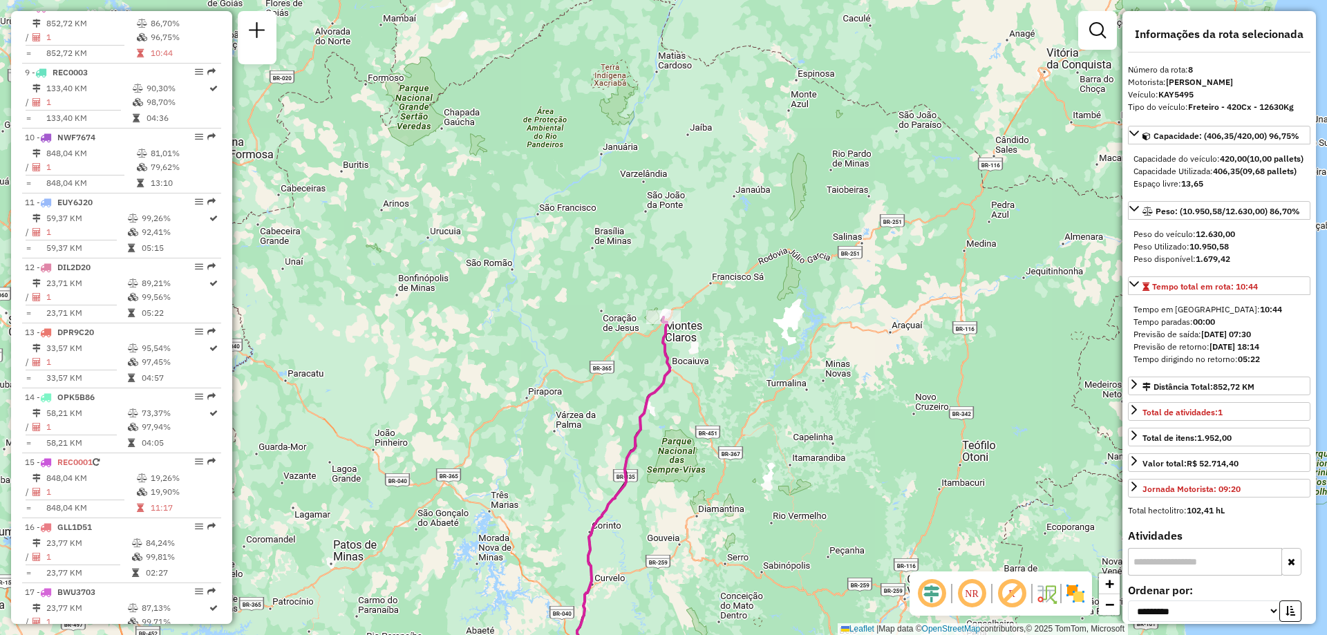
click at [850, 140] on div "Janela de atendimento Grade de atendimento Capacidade Transportadoras Veículos …" at bounding box center [663, 317] width 1327 height 635
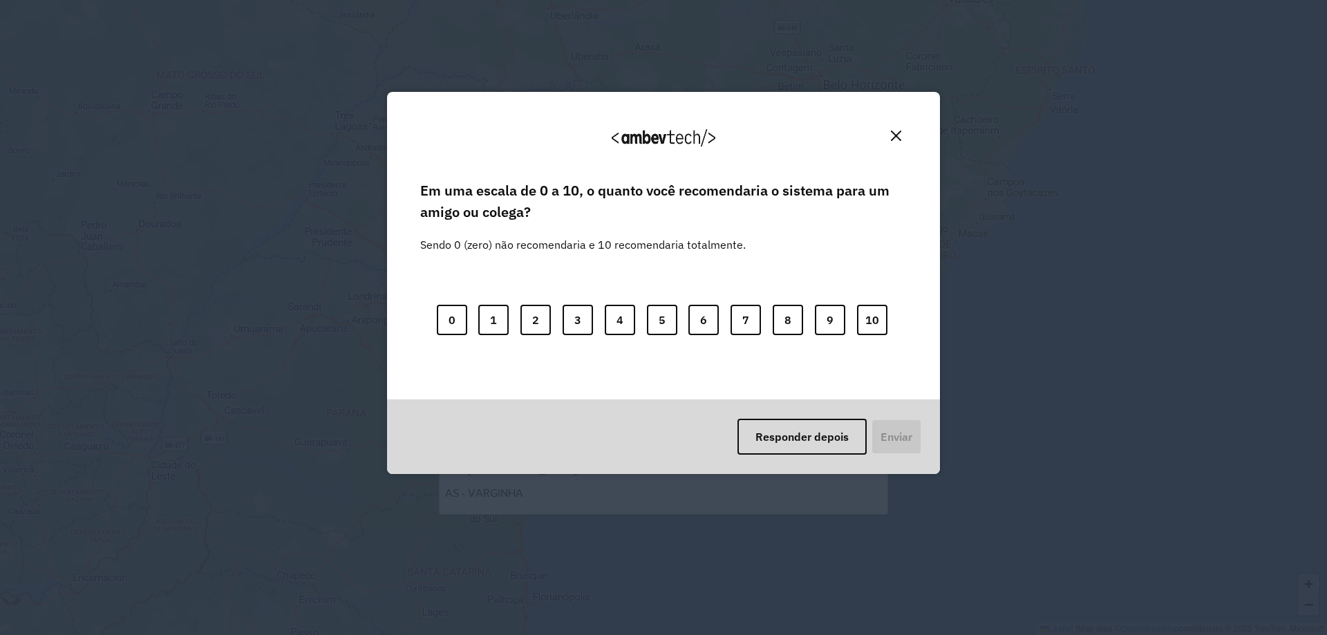
click at [900, 122] on div "Agradecemos seu feedback!" at bounding box center [664, 144] width 520 height 70
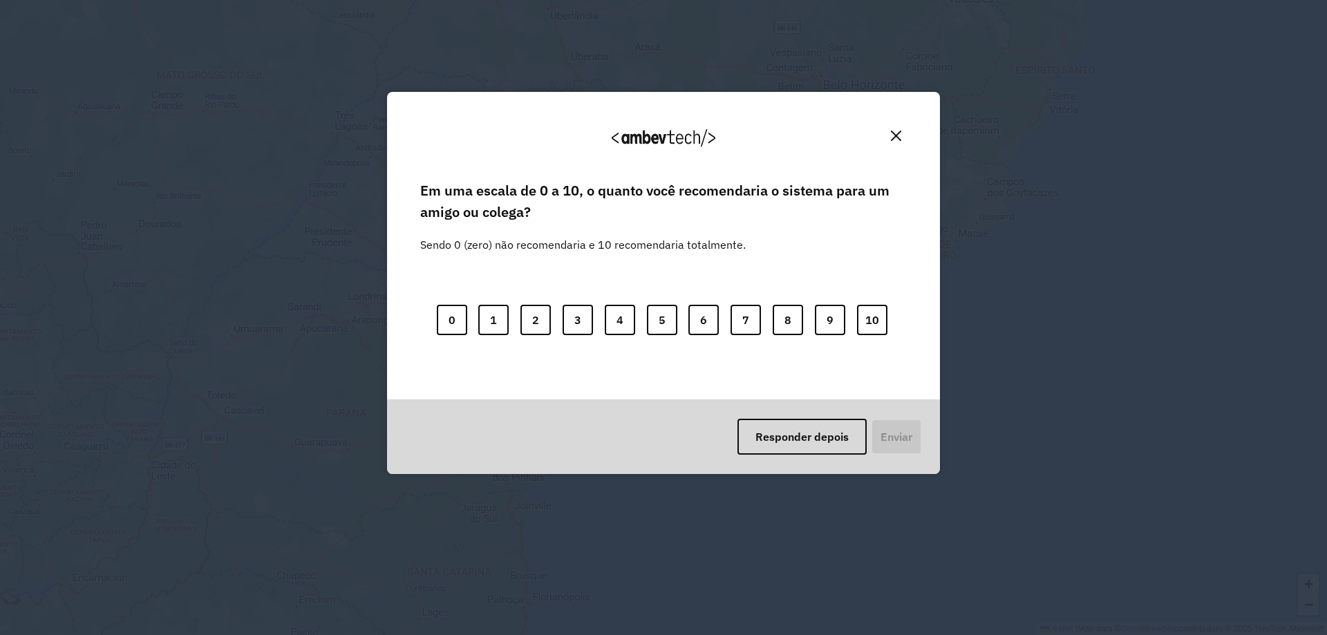
click at [897, 129] on button "Close" at bounding box center [896, 135] width 21 height 21
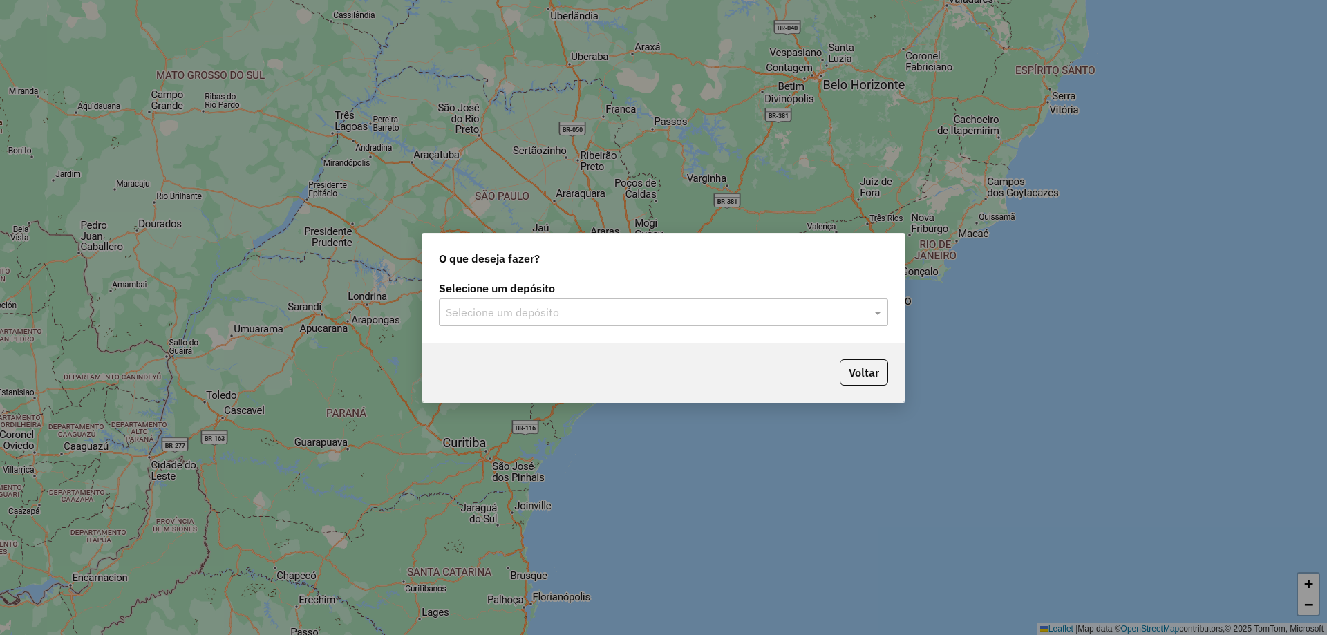
click at [557, 317] on input "text" at bounding box center [650, 313] width 408 height 17
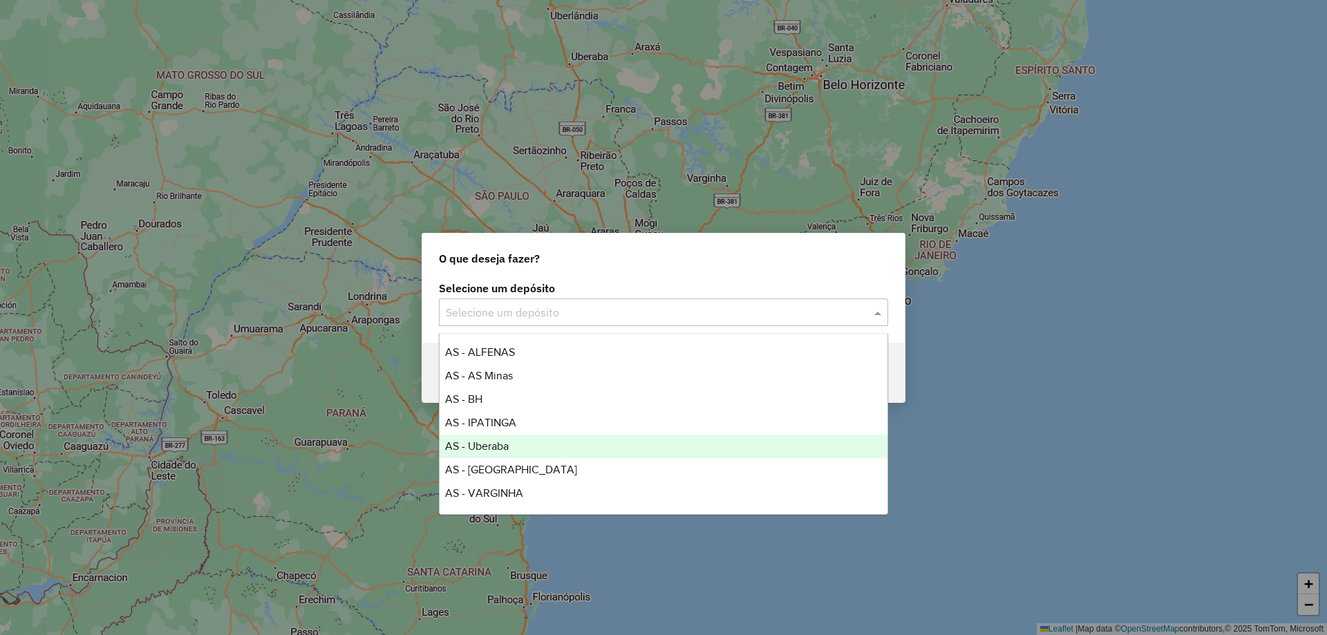
click at [519, 448] on div "AS - Uberaba" at bounding box center [664, 447] width 448 height 24
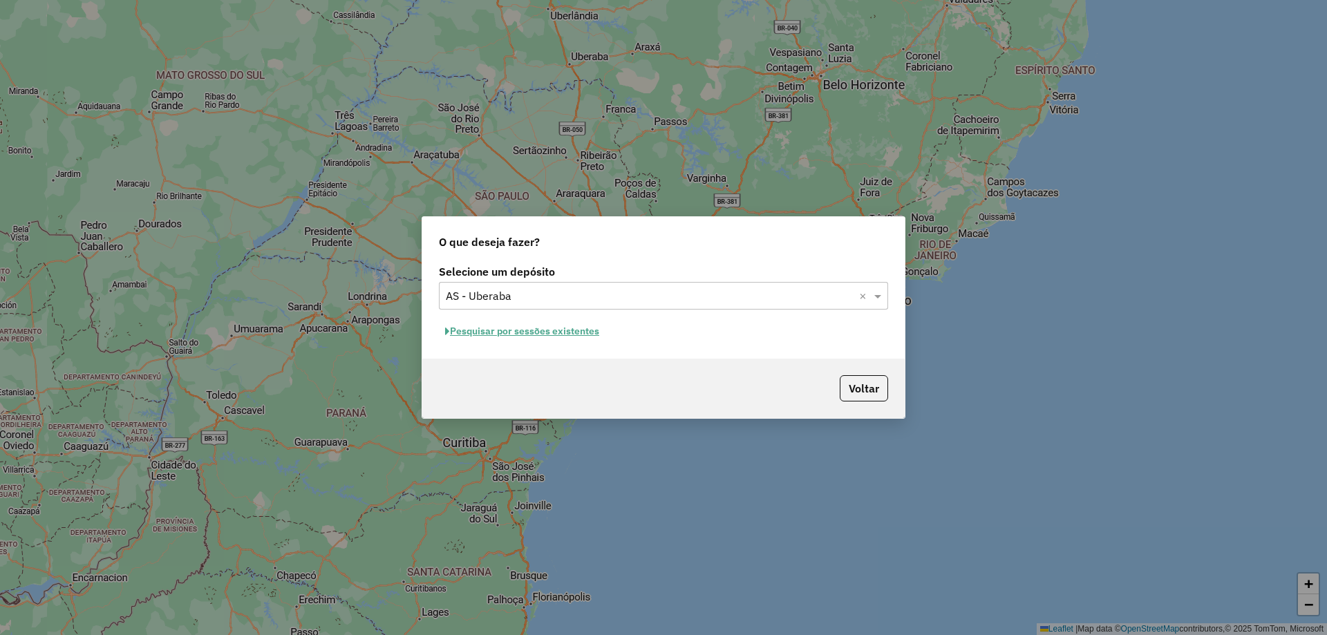
click at [592, 337] on button "Pesquisar por sessões existentes" at bounding box center [522, 331] width 167 height 21
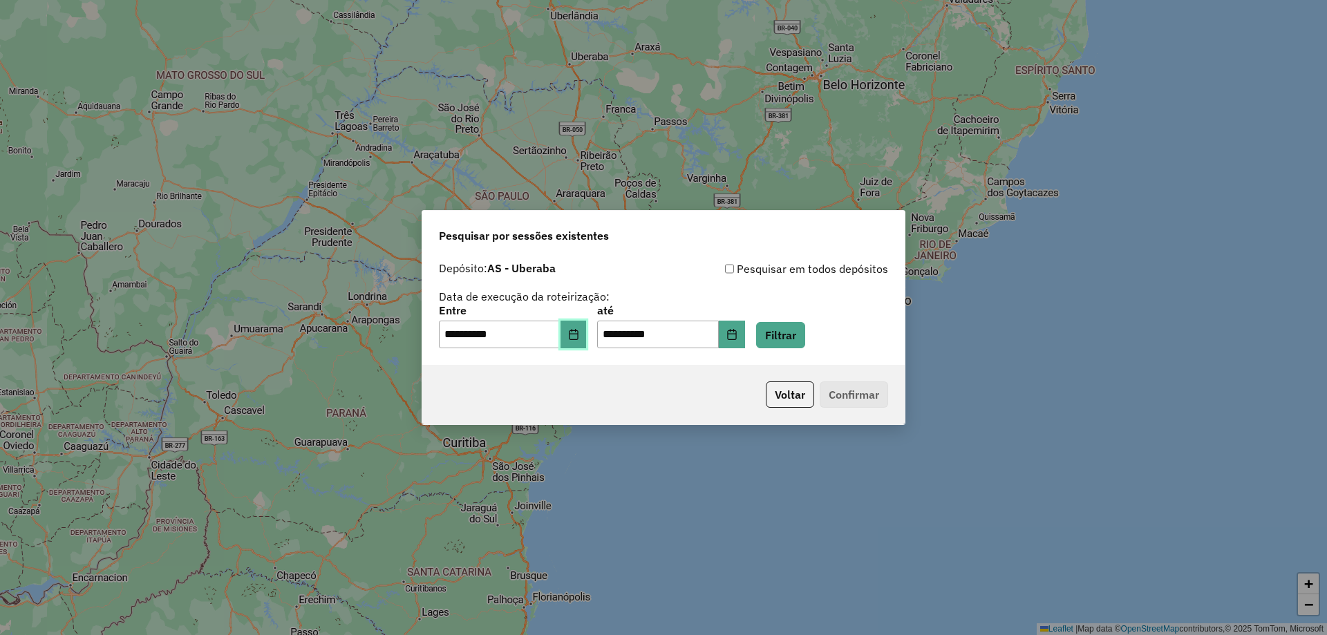
click at [578, 334] on icon "Choose Date" at bounding box center [573, 334] width 9 height 11
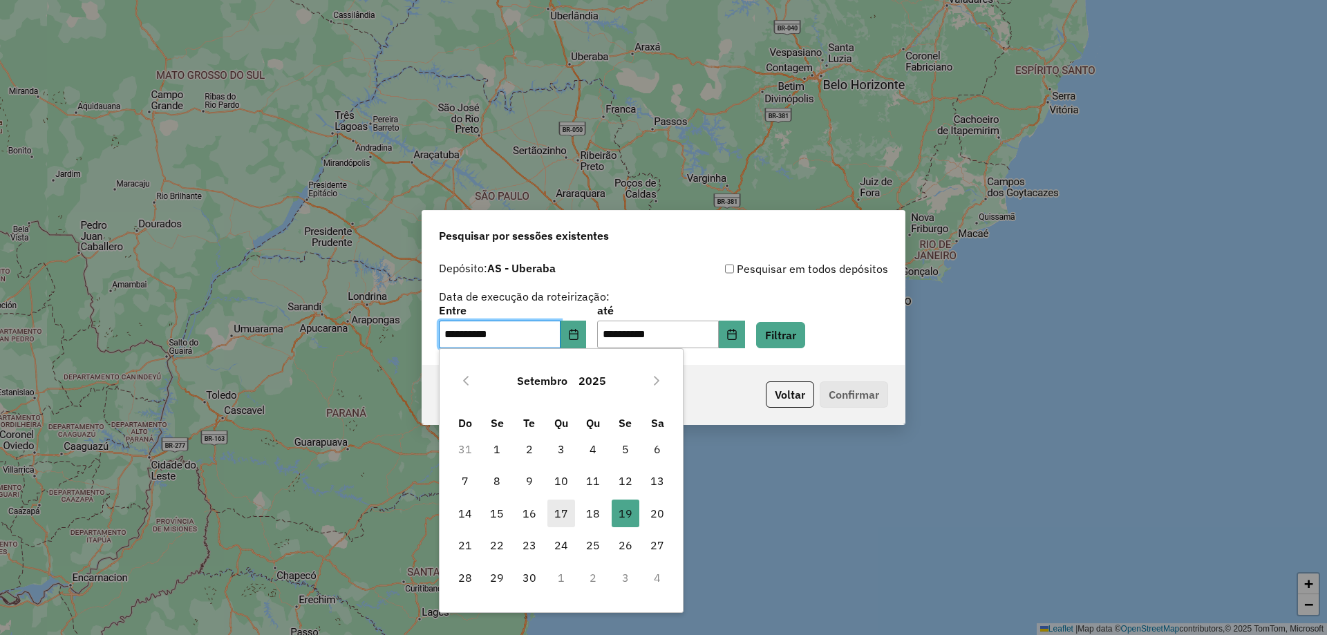
click at [568, 516] on span "17" at bounding box center [562, 514] width 28 height 28
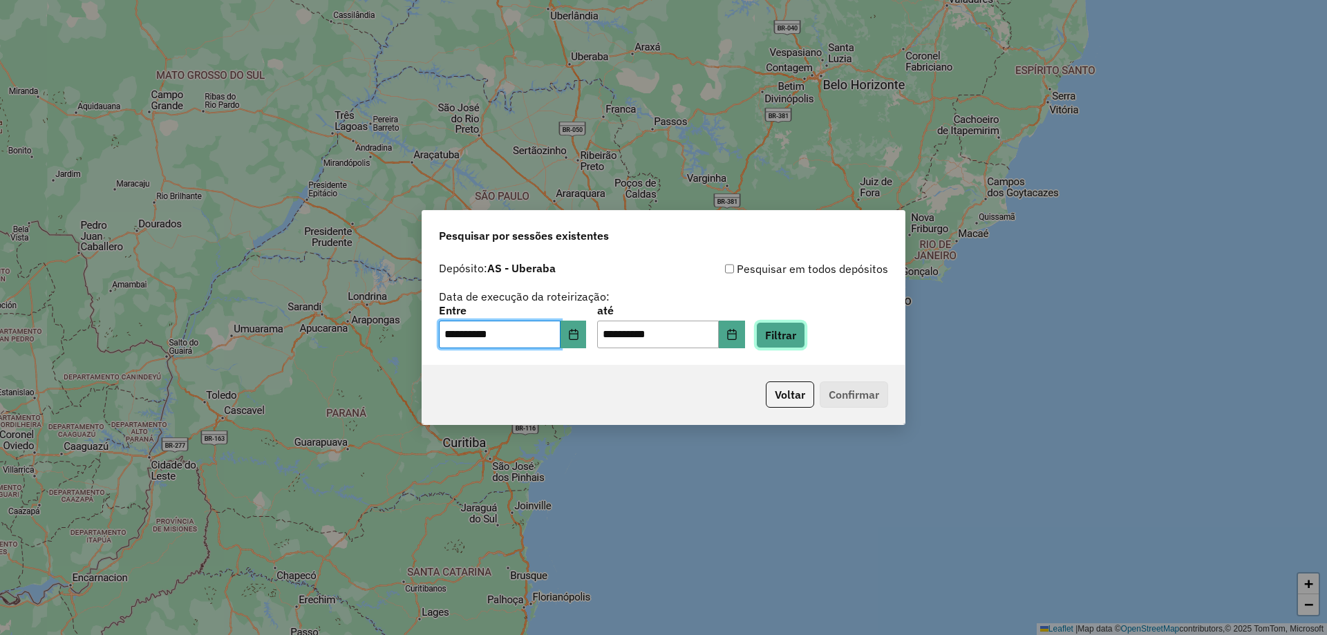
click at [790, 339] on button "Filtrar" at bounding box center [780, 335] width 49 height 26
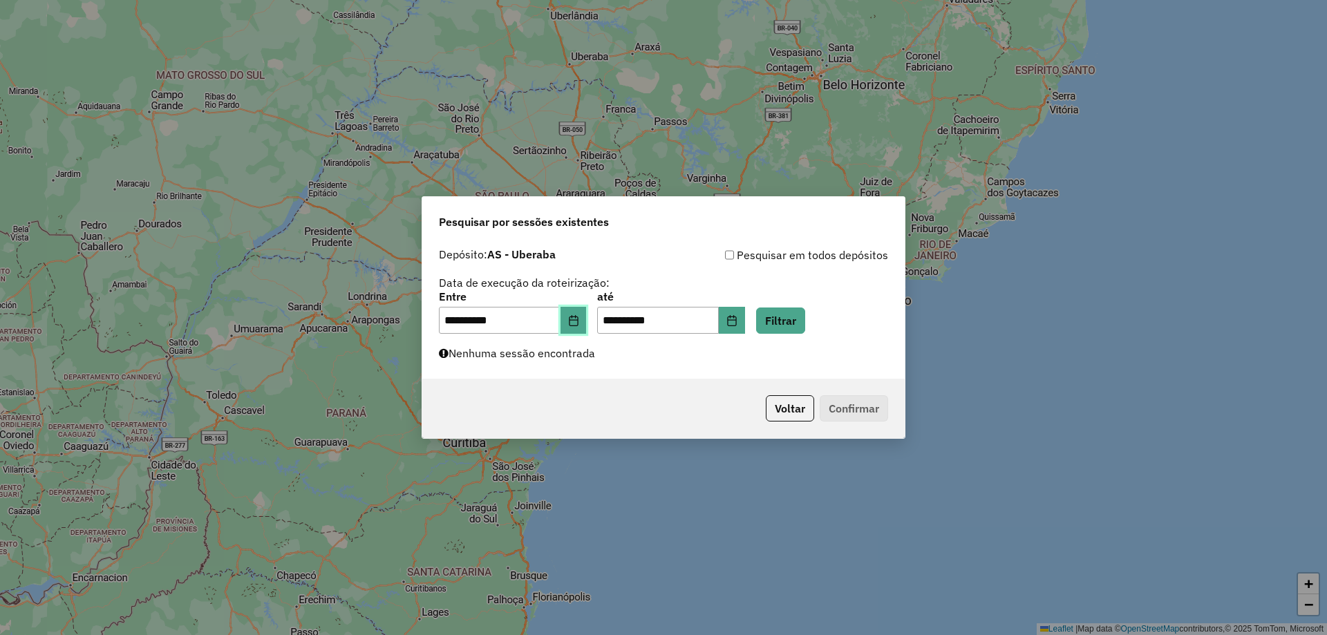
click at [587, 317] on button "Choose Date" at bounding box center [574, 321] width 26 height 28
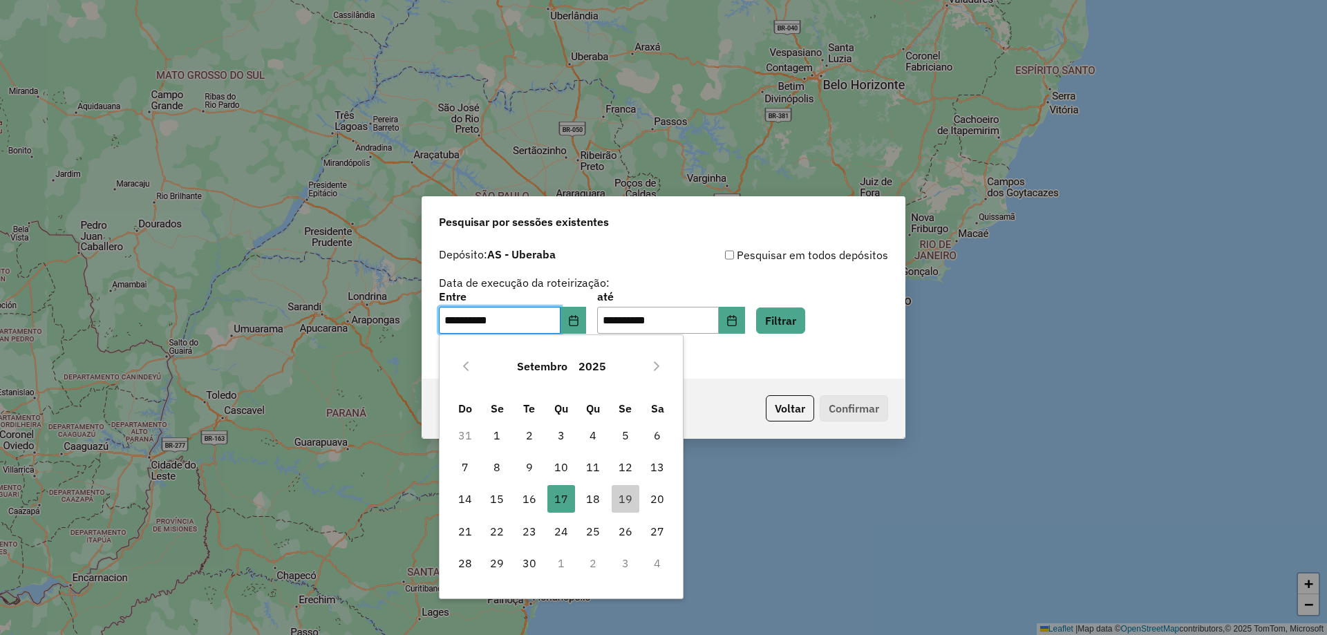
click at [543, 508] on td "16" at bounding box center [529, 499] width 32 height 32
click at [537, 501] on span "16" at bounding box center [530, 499] width 28 height 28
type input "**********"
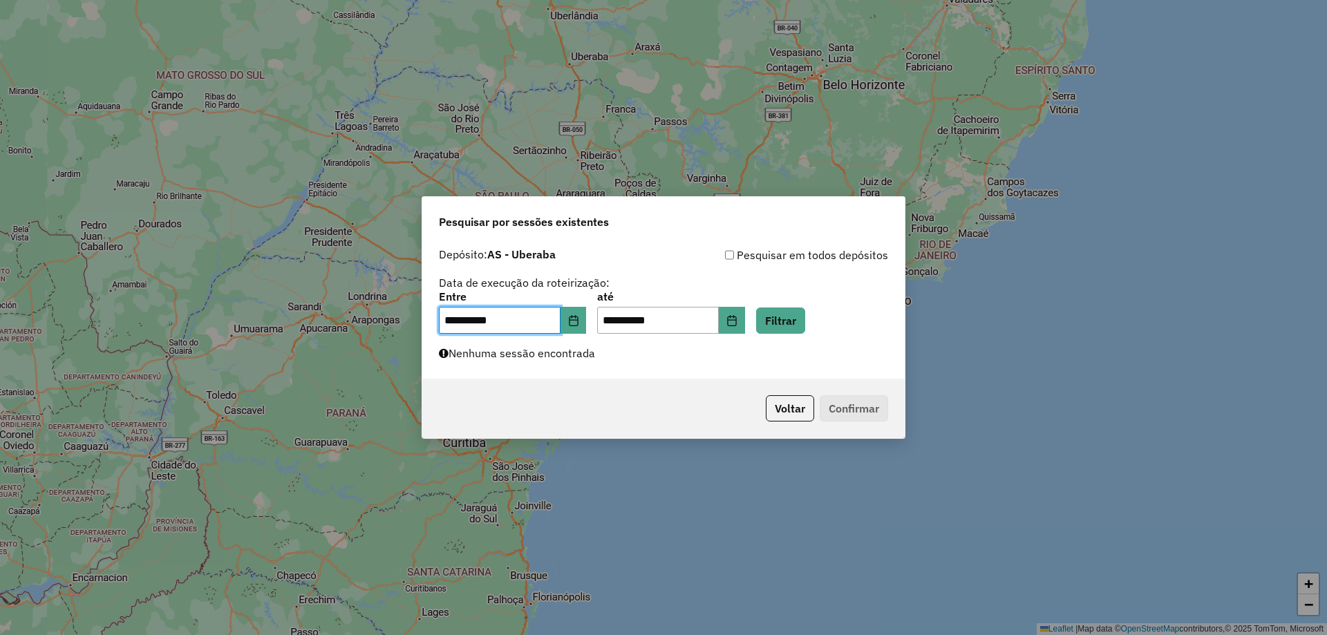
click at [814, 299] on div "**********" at bounding box center [663, 313] width 449 height 43
click at [811, 307] on div "**********" at bounding box center [663, 313] width 449 height 43
click at [805, 318] on button "Filtrar" at bounding box center [780, 321] width 49 height 26
click at [805, 319] on button "Filtrar" at bounding box center [780, 321] width 49 height 26
